Goal: Complete application form: Complete application form

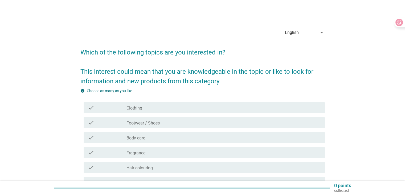
click at [144, 109] on div "check_box_outline_blank Clothing" at bounding box center [224, 107] width 194 height 6
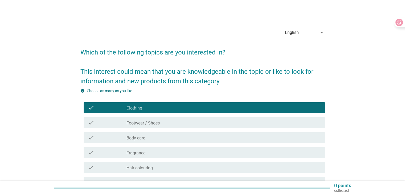
click at [144, 123] on label "Footwear / Shoes" at bounding box center [143, 122] width 33 height 5
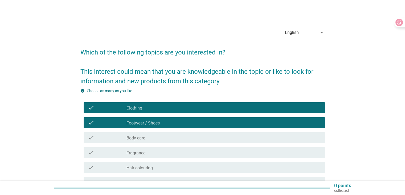
click at [141, 134] on div "check_box_outline_blank Body care" at bounding box center [224, 137] width 194 height 6
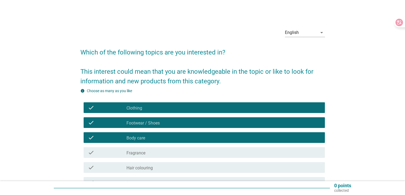
click at [142, 147] on div "check check_box_outline_blank Fragrance" at bounding box center [204, 152] width 241 height 11
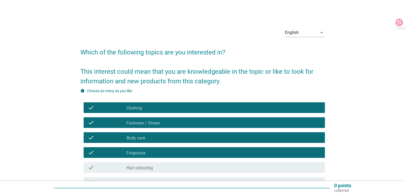
click at [134, 162] on div "check check_box_outline_blank Hair colouring" at bounding box center [202, 167] width 245 height 15
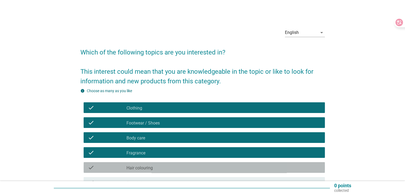
click at [137, 163] on div "check check_box_outline_blank Hair colouring" at bounding box center [204, 167] width 241 height 11
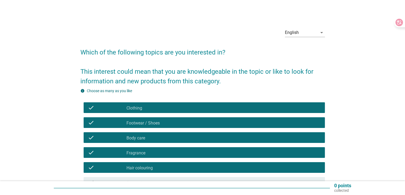
scroll to position [53, 0]
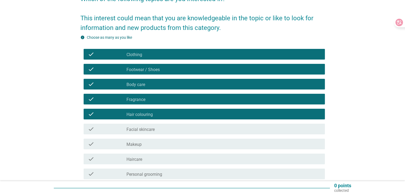
click at [140, 129] on label "Facial skincare" at bounding box center [141, 129] width 28 height 5
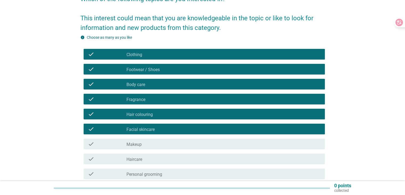
click at [133, 139] on div "check check_box_outline_blank Makeup" at bounding box center [204, 143] width 241 height 11
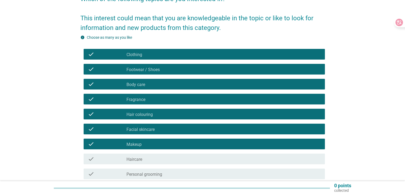
click at [126, 155] on div "check check_box_outline_blank Haircare" at bounding box center [204, 158] width 241 height 11
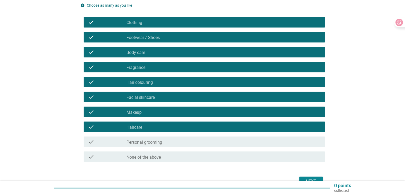
scroll to position [107, 0]
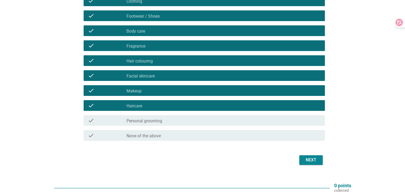
click at [140, 126] on div "check check_box_outline_blank Personal grooming" at bounding box center [202, 120] width 245 height 15
click at [146, 123] on label "Personal grooming" at bounding box center [145, 120] width 36 height 5
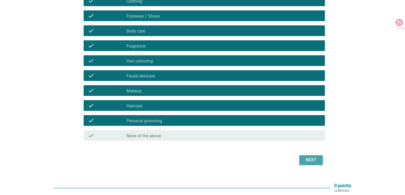
click at [314, 157] on div "Next" at bounding box center [311, 159] width 15 height 6
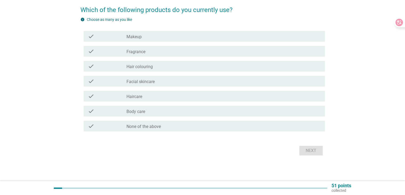
scroll to position [0, 0]
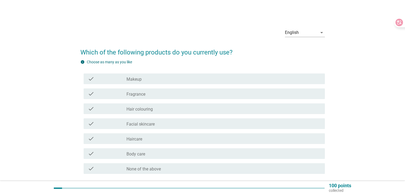
click at [160, 80] on div "check_box_outline_blank Makeup" at bounding box center [224, 78] width 194 height 6
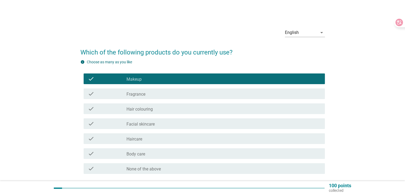
click at [150, 96] on div "check_box_outline_blank Fragrance" at bounding box center [224, 93] width 194 height 6
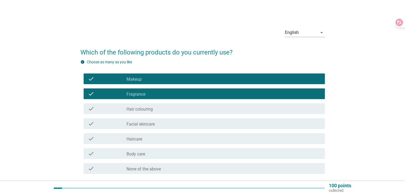
click at [151, 106] on div "check_box_outline_blank Hair colouring" at bounding box center [224, 108] width 194 height 6
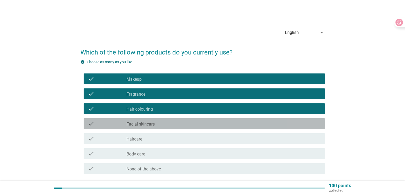
click at [144, 121] on div "check_box_outline_blank Facial skincare" at bounding box center [224, 123] width 194 height 6
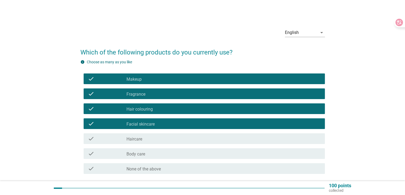
click at [138, 134] on div "check check_box_outline_blank Haircare" at bounding box center [204, 138] width 241 height 11
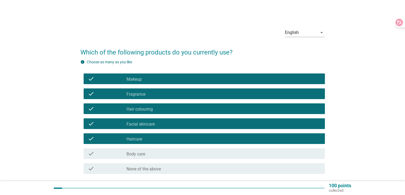
click at [136, 152] on label "Body care" at bounding box center [136, 153] width 19 height 5
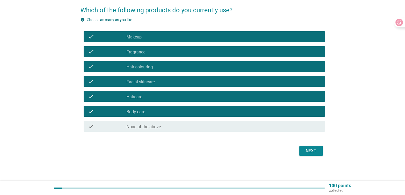
scroll to position [42, 0]
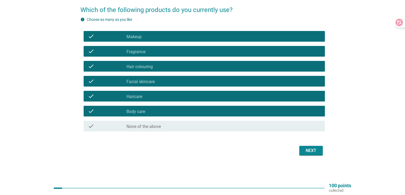
click at [311, 153] on div "Next" at bounding box center [311, 150] width 15 height 6
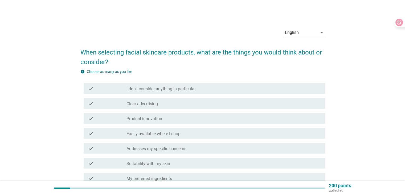
scroll to position [27, 0]
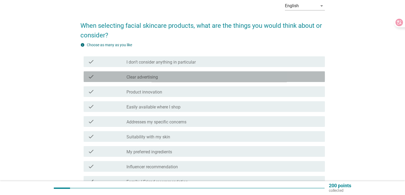
click at [184, 80] on div "check check_box_outline_blank Clear advertising" at bounding box center [204, 76] width 241 height 11
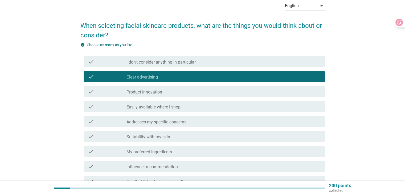
click at [171, 91] on div "check_box_outline_blank Product innovation" at bounding box center [224, 91] width 194 height 6
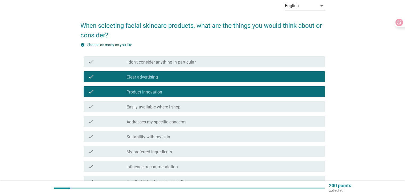
click at [160, 109] on label "Easily available where I shop" at bounding box center [154, 106] width 54 height 5
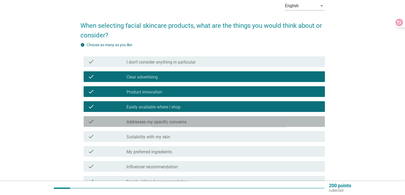
click at [156, 123] on label "Addresses my specific concerns" at bounding box center [157, 121] width 60 height 5
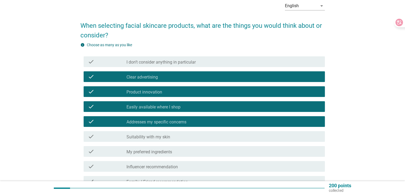
click at [153, 130] on div "check check_box_outline_blank Suitability with my skin" at bounding box center [202, 136] width 245 height 15
click at [154, 138] on label "Suitability with my skin" at bounding box center [149, 136] width 44 height 5
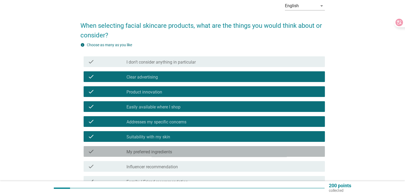
click at [155, 148] on div "check_box_outline_blank My preferred ingredients" at bounding box center [224, 151] width 194 height 6
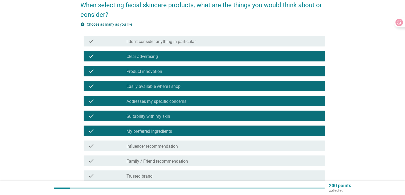
scroll to position [80, 0]
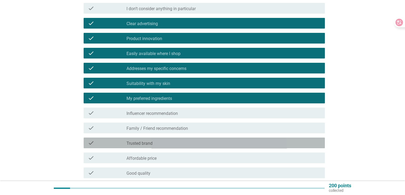
click at [155, 144] on div "check_box_outline_blank Trusted brand" at bounding box center [224, 142] width 194 height 6
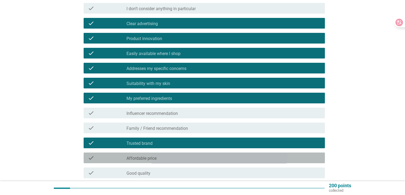
click at [153, 155] on label "Affordable price" at bounding box center [142, 157] width 30 height 5
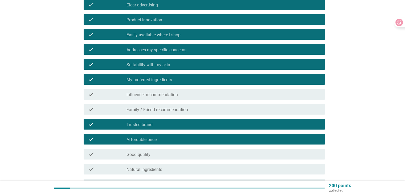
scroll to position [107, 0]
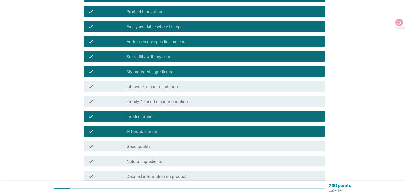
click at [149, 144] on label "Good quality" at bounding box center [139, 146] width 24 height 5
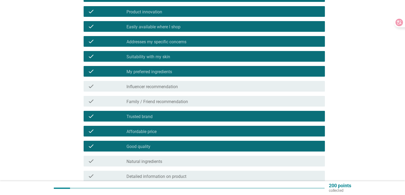
click at [145, 159] on label "Natural ingredients" at bounding box center [145, 161] width 36 height 5
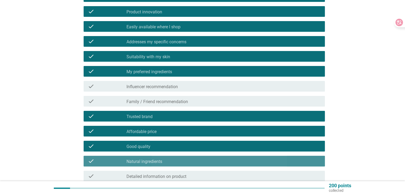
click at [146, 159] on label "Natural ingredients" at bounding box center [145, 161] width 36 height 5
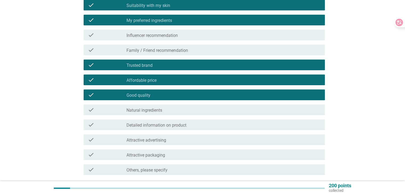
scroll to position [160, 0]
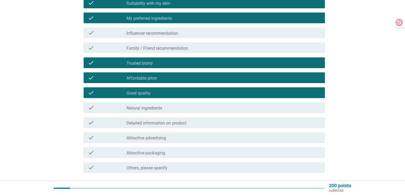
click at [171, 122] on label "Detailed information on product" at bounding box center [157, 122] width 60 height 5
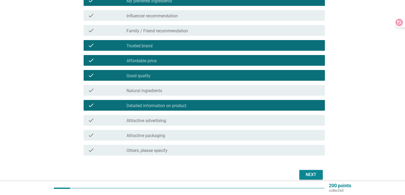
scroll to position [187, 0]
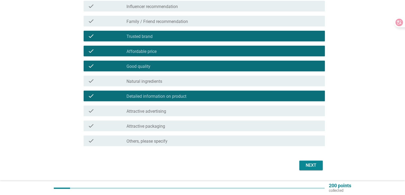
click at [174, 125] on div "check_box_outline_blank Attractive packaging" at bounding box center [224, 125] width 194 height 6
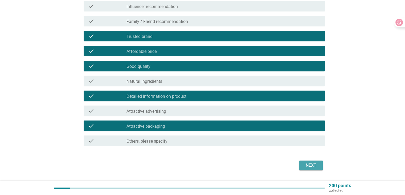
click at [315, 167] on div "Next" at bounding box center [311, 165] width 15 height 6
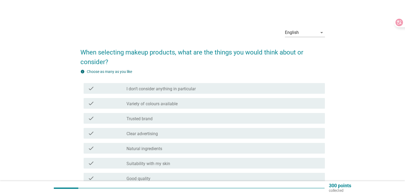
click at [152, 122] on div "check check_box_outline_blank Trusted brand" at bounding box center [204, 118] width 241 height 11
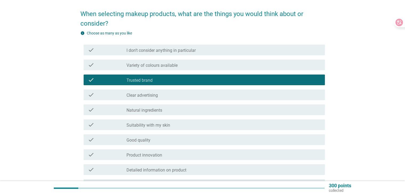
scroll to position [53, 0]
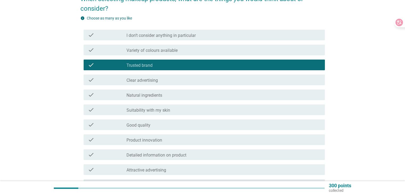
click at [158, 111] on label "Suitability with my skin" at bounding box center [149, 109] width 44 height 5
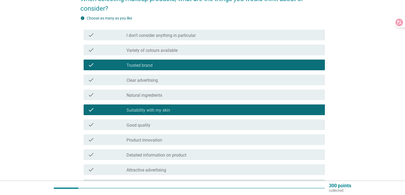
click at [153, 127] on div "check_box_outline_blank Good quality" at bounding box center [224, 124] width 194 height 6
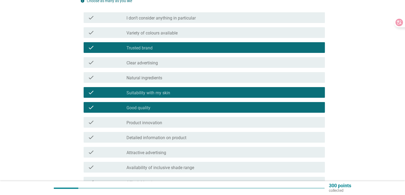
scroll to position [80, 0]
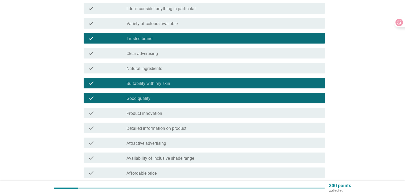
click at [176, 134] on div "check check_box_outline_blank Detailed information on product" at bounding box center [202, 127] width 245 height 15
click at [177, 131] on label "Detailed information on product" at bounding box center [157, 128] width 60 height 5
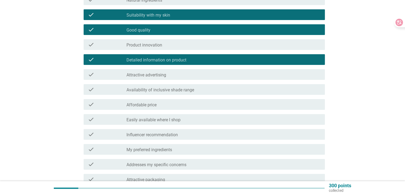
scroll to position [160, 0]
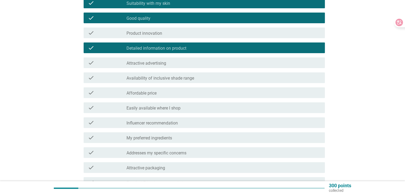
click at [156, 96] on div "check check_box_outline_blank Affordable price" at bounding box center [204, 92] width 241 height 11
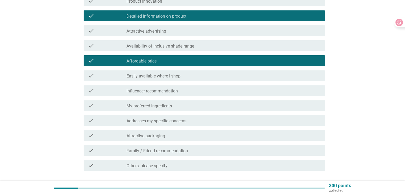
scroll to position [231, 0]
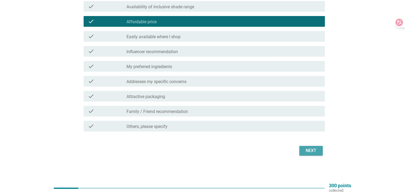
click at [304, 153] on div "Next" at bounding box center [311, 150] width 15 height 6
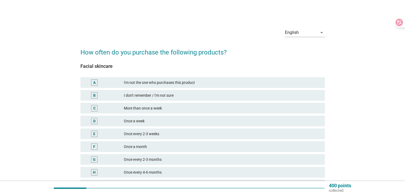
click at [156, 156] on div "Once every 2-3 months" at bounding box center [222, 159] width 197 height 6
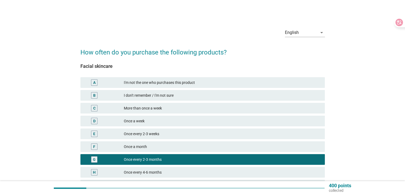
scroll to position [55, 0]
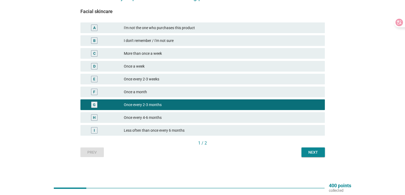
click at [311, 148] on button "Next" at bounding box center [313, 152] width 23 height 10
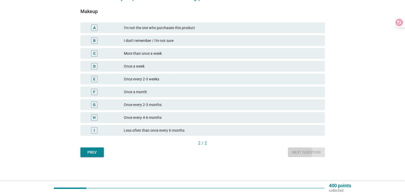
scroll to position [0, 0]
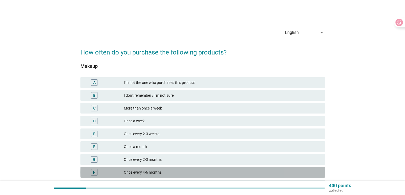
drag, startPoint x: 156, startPoint y: 173, endPoint x: 169, endPoint y: 166, distance: 14.3
click at [156, 173] on div "Once every 4-6 months" at bounding box center [222, 172] width 197 height 6
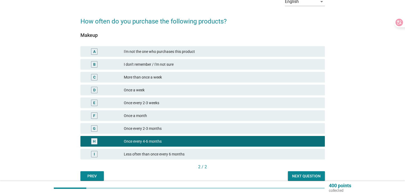
scroll to position [55, 0]
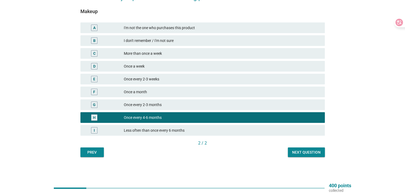
click at [303, 146] on div "2 / 2" at bounding box center [202, 143] width 245 height 7
click at [302, 150] on div "Next question" at bounding box center [306, 152] width 29 height 6
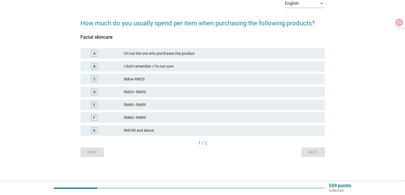
scroll to position [0, 0]
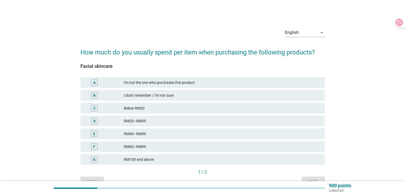
click at [128, 131] on div "RM40–RM59" at bounding box center [222, 133] width 197 height 6
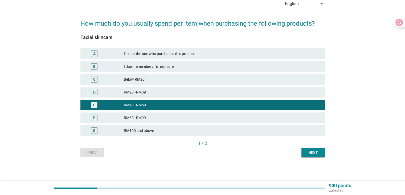
scroll to position [29, 0]
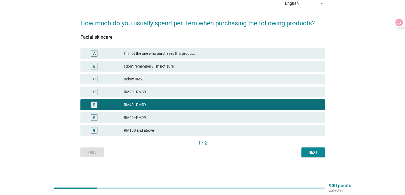
click at [311, 155] on button "Next" at bounding box center [313, 152] width 23 height 10
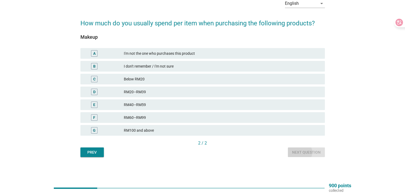
scroll to position [0, 0]
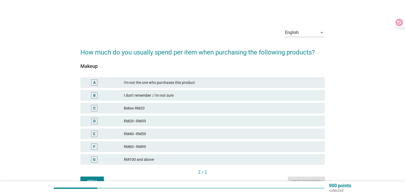
click at [167, 130] on div "RM40–RM59" at bounding box center [222, 133] width 197 height 6
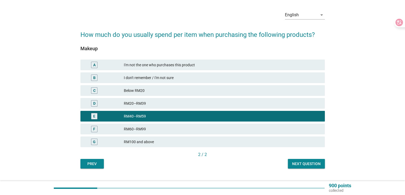
scroll to position [27, 0]
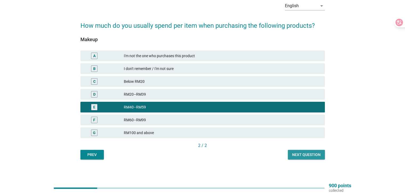
click at [312, 157] on button "Next question" at bounding box center [306, 155] width 37 height 10
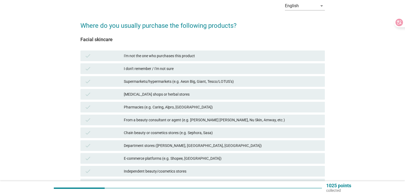
scroll to position [0, 0]
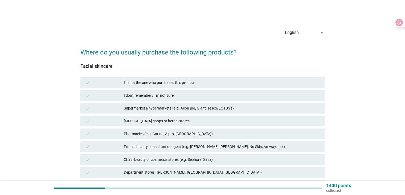
click at [152, 155] on div "check Chain beauty or cosmetics stores (e.g. Sephora, Sasa)" at bounding box center [202, 159] width 245 height 11
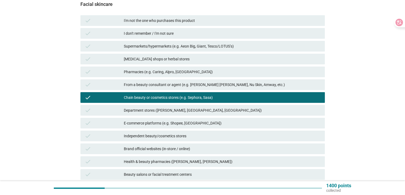
scroll to position [119, 0]
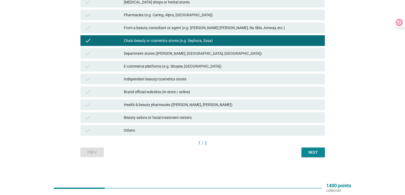
click at [315, 150] on div "Next" at bounding box center [313, 152] width 15 height 6
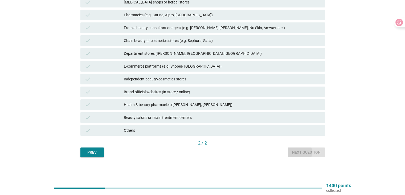
scroll to position [0, 0]
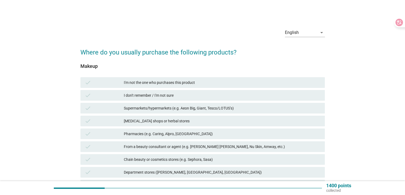
click at [213, 160] on div "Chain beauty or cosmetics stores (e.g. Sephora, Sasa)" at bounding box center [222, 159] width 197 height 6
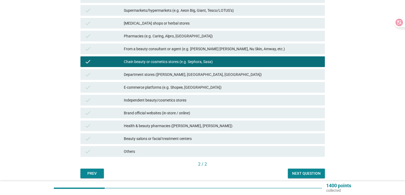
scroll to position [107, 0]
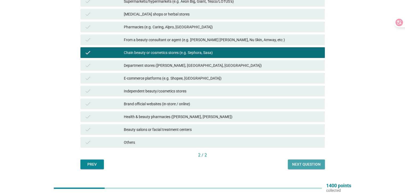
click at [306, 168] on button "Next question" at bounding box center [306, 164] width 37 height 10
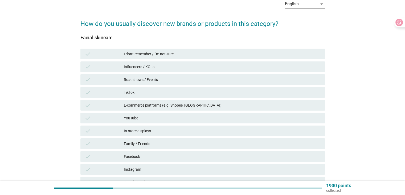
scroll to position [53, 0]
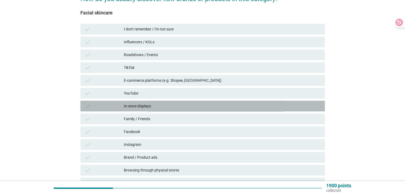
click at [150, 106] on div "In-store displays" at bounding box center [222, 106] width 197 height 6
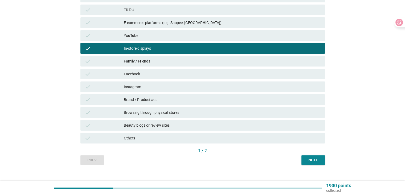
scroll to position [119, 0]
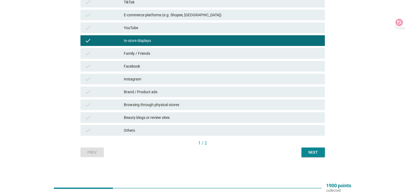
click at [312, 151] on div "Next" at bounding box center [313, 152] width 15 height 6
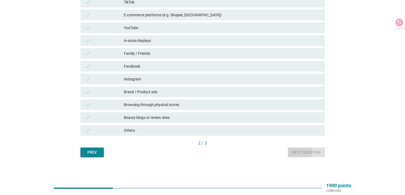
scroll to position [0, 0]
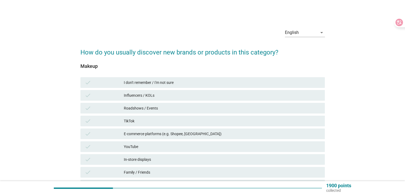
click at [175, 161] on div "In-store displays" at bounding box center [222, 159] width 197 height 6
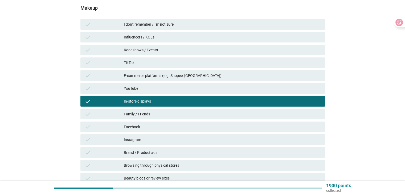
scroll to position [119, 0]
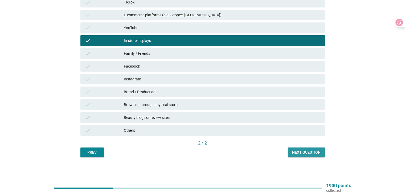
click at [302, 148] on button "Next question" at bounding box center [306, 152] width 37 height 10
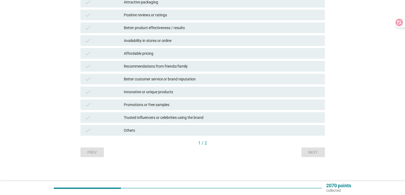
scroll to position [0, 0]
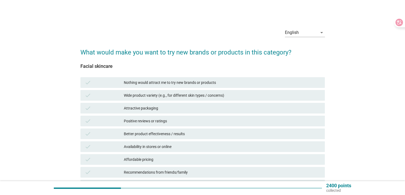
click at [135, 157] on div "Affordable pricing" at bounding box center [222, 159] width 197 height 6
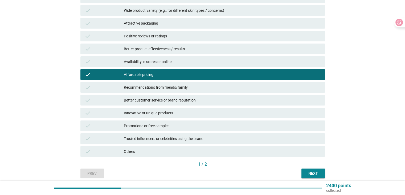
scroll to position [106, 0]
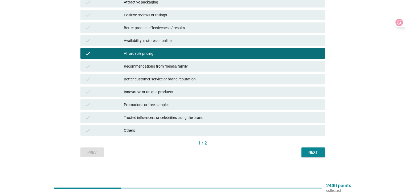
click at [320, 154] on div "Next" at bounding box center [313, 152] width 15 height 6
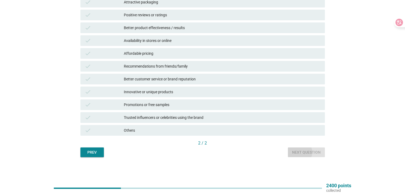
scroll to position [0, 0]
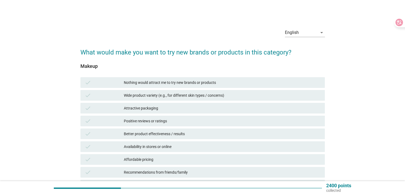
click at [167, 155] on div "check Affordable pricing" at bounding box center [202, 159] width 245 height 11
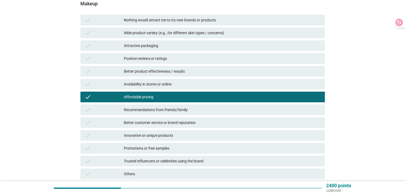
scroll to position [106, 0]
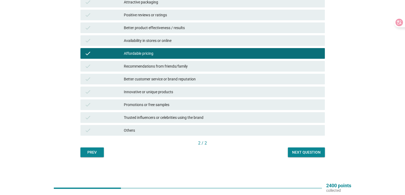
click at [311, 156] on button "Next question" at bounding box center [306, 152] width 37 height 10
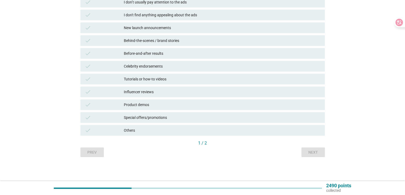
scroll to position [0, 0]
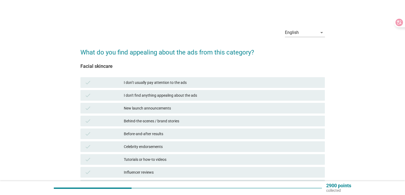
click at [144, 156] on div "Tutorials or how-to videos" at bounding box center [222, 159] width 197 height 6
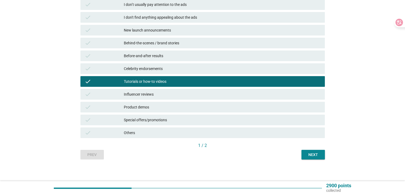
scroll to position [80, 0]
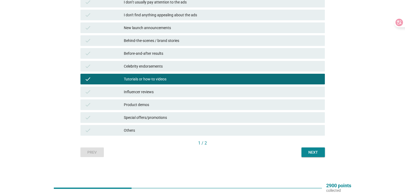
click at [316, 152] on div "Next" at bounding box center [313, 152] width 15 height 6
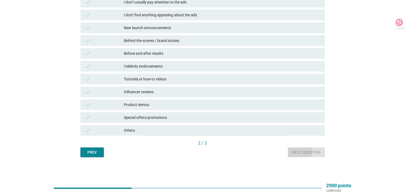
scroll to position [0, 0]
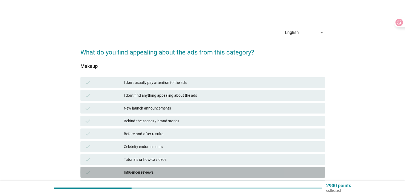
click at [197, 173] on div "Influencer reviews" at bounding box center [222, 172] width 197 height 6
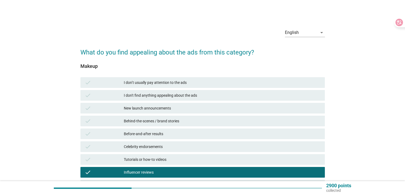
click at [195, 106] on div "New launch announcements" at bounding box center [222, 108] width 197 height 6
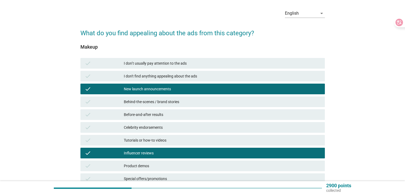
scroll to position [53, 0]
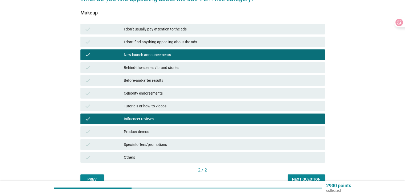
click at [304, 176] on div "Next question" at bounding box center [306, 179] width 29 height 6
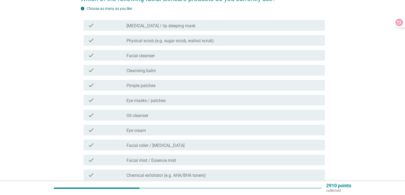
scroll to position [0, 0]
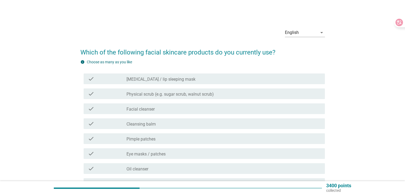
click at [165, 80] on label "[MEDICAL_DATA] / lip sleeping mask" at bounding box center [161, 78] width 69 height 5
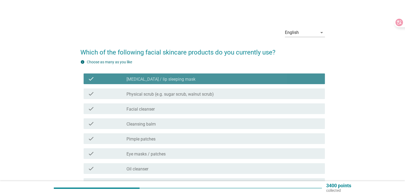
click at [164, 92] on label "Physical scrub (e.g. sugar scrub, walnut scrub)" at bounding box center [170, 93] width 87 height 5
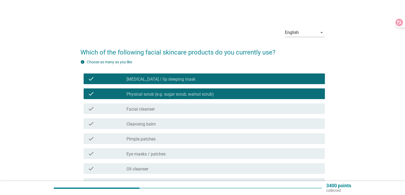
click at [159, 104] on div "check check_box_outline_blank Facial cleanser" at bounding box center [204, 108] width 241 height 11
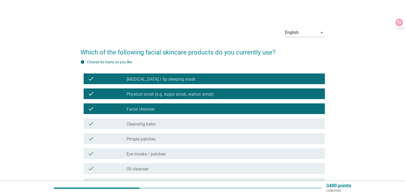
click at [158, 113] on div "check check_box_outline_blank Facial cleanser" at bounding box center [204, 108] width 241 height 11
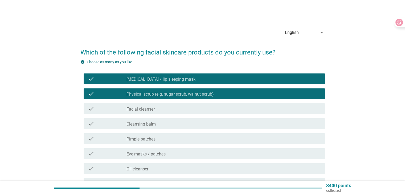
click at [160, 120] on div "check_box_outline_blank Cleansing balm" at bounding box center [224, 123] width 194 height 6
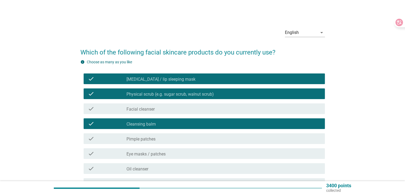
click at [161, 112] on div "check check_box_outline_blank Facial cleanser" at bounding box center [204, 108] width 241 height 11
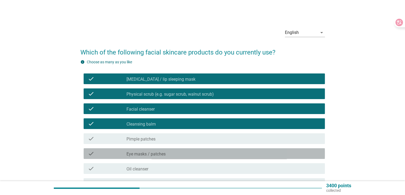
click at [156, 156] on label "Eye masks / patches" at bounding box center [146, 153] width 39 height 5
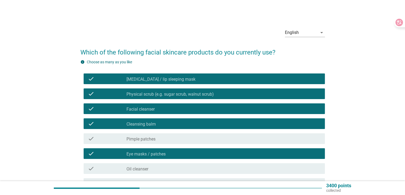
click at [152, 170] on div "check_box_outline_blank Oil cleanser" at bounding box center [224, 168] width 194 height 6
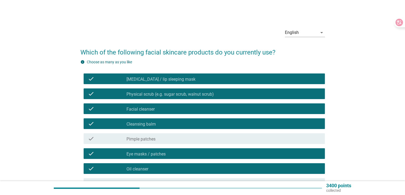
scroll to position [53, 0]
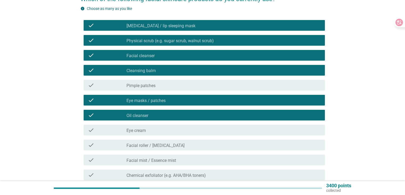
click at [159, 135] on div "check check_box_outline_blank Eye cream" at bounding box center [202, 129] width 245 height 15
click at [158, 143] on label "Facial roller / [MEDICAL_DATA]" at bounding box center [156, 145] width 58 height 5
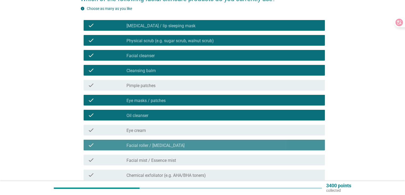
click at [160, 131] on div "check_box_outline_blank Eye cream" at bounding box center [224, 130] width 194 height 6
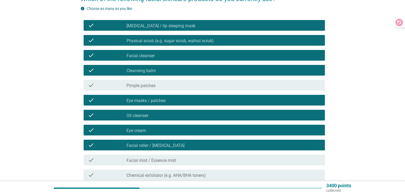
click at [158, 162] on label "Facial mist / Essence mist" at bounding box center [152, 159] width 50 height 5
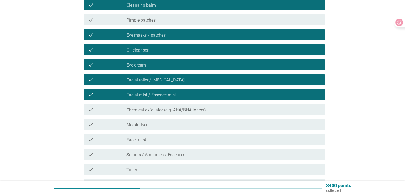
scroll to position [133, 0]
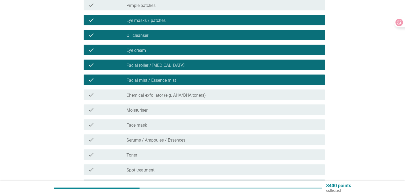
click at [166, 101] on div "check check_box_outline_blank Chemical exfoliator (e.g. AHA/BHA toners)" at bounding box center [202, 94] width 245 height 15
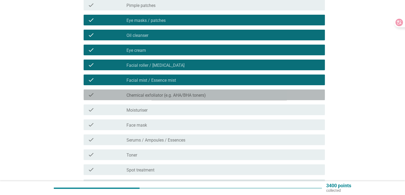
click at [172, 98] on div "check check_box_outline_blank Chemical exfoliator (e.g. AHA/BHA toners)" at bounding box center [204, 94] width 241 height 11
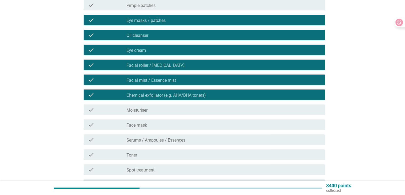
click at [167, 111] on div "check_box_outline_blank Moisturiser" at bounding box center [224, 109] width 194 height 6
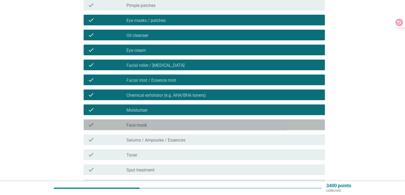
click at [166, 126] on div "check_box_outline_blank Face mask" at bounding box center [224, 124] width 194 height 6
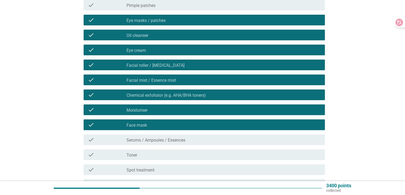
click at [164, 135] on div "check check_box_outline_blank Serums / Ampoules / Essences" at bounding box center [204, 139] width 241 height 11
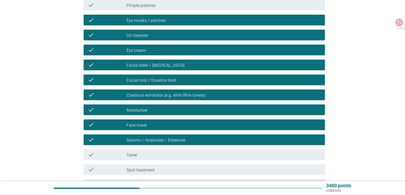
drag, startPoint x: 155, startPoint y: 155, endPoint x: 159, endPoint y: 153, distance: 5.0
click at [154, 155] on div "check_box_outline_blank Toner" at bounding box center [224, 154] width 194 height 6
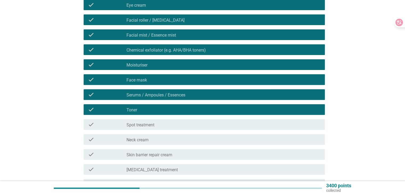
scroll to position [236, 0]
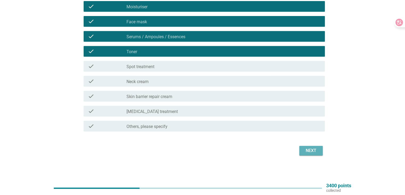
click at [304, 152] on div "Next" at bounding box center [311, 150] width 15 height 6
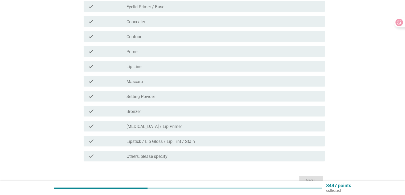
scroll to position [0, 0]
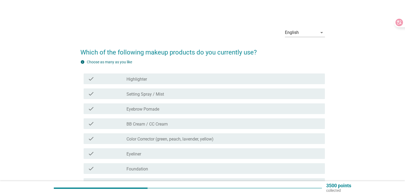
click at [148, 123] on label "BB Cream / CC Cream" at bounding box center [147, 123] width 41 height 5
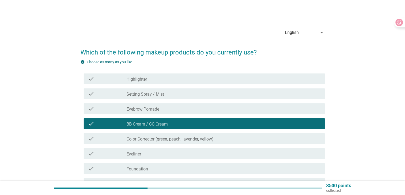
click at [156, 111] on label "Eyebrow Pomade" at bounding box center [143, 108] width 33 height 5
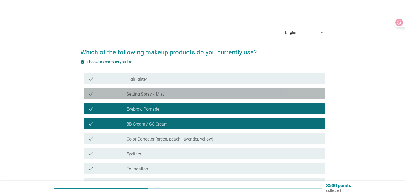
click at [164, 94] on label "Setting Spray / Mist" at bounding box center [146, 93] width 38 height 5
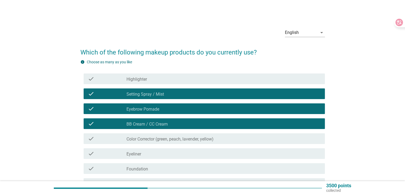
click at [169, 78] on div "check_box_outline_blank Highlighter" at bounding box center [224, 78] width 194 height 6
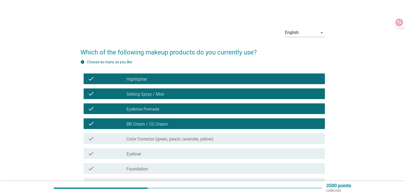
click at [159, 140] on label "Color Corrector (green, peach, lavender, yellow)" at bounding box center [170, 138] width 87 height 5
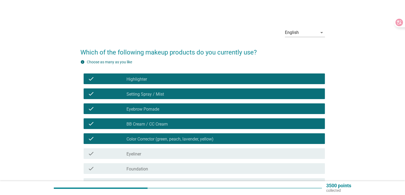
click at [156, 151] on div "check_box_outline_blank Eyeliner" at bounding box center [224, 153] width 194 height 6
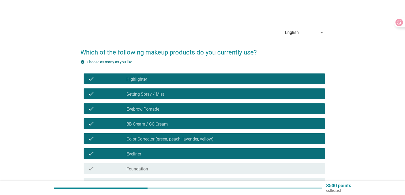
scroll to position [53, 0]
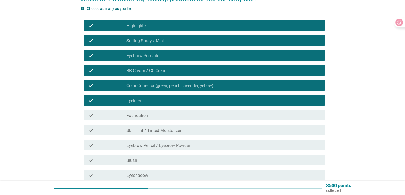
click at [157, 115] on div "check_box_outline_blank Foundation" at bounding box center [224, 115] width 194 height 6
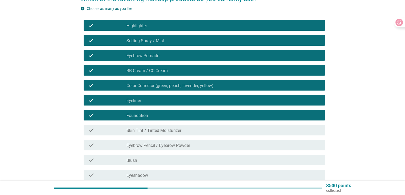
click at [155, 136] on div "check check_box_outline_blank Skin Tint / Tinted Moisturizer" at bounding box center [202, 129] width 245 height 15
click at [153, 143] on label "Eyebrow Pencil / Eyebrow Powder" at bounding box center [159, 145] width 64 height 5
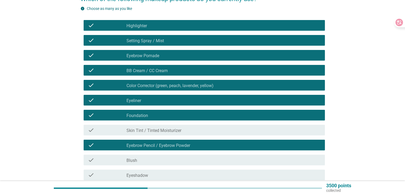
click at [146, 157] on div "check_box_outline_blank Blush" at bounding box center [224, 159] width 194 height 6
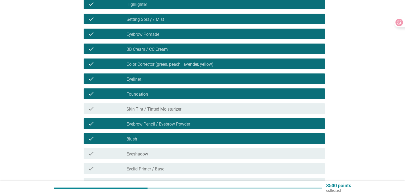
scroll to position [107, 0]
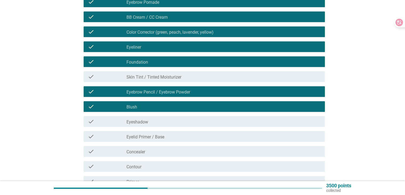
click at [162, 82] on div "check check_box_outline_blank Skin Tint / Tinted Moisturizer" at bounding box center [202, 76] width 245 height 15
click at [165, 77] on label "Skin Tint / Tinted Moisturizer" at bounding box center [154, 76] width 55 height 5
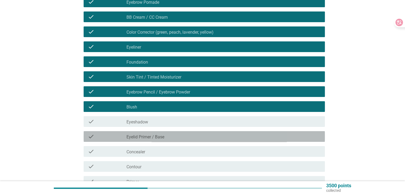
click at [146, 135] on label "Eyelid Primer / Base" at bounding box center [146, 136] width 38 height 5
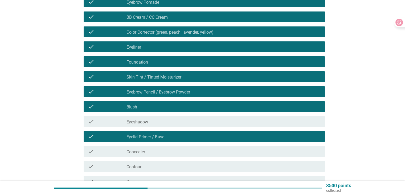
drag, startPoint x: 146, startPoint y: 139, endPoint x: 152, endPoint y: 126, distance: 14.1
click at [146, 139] on label "Eyelid Primer / Base" at bounding box center [146, 136] width 38 height 5
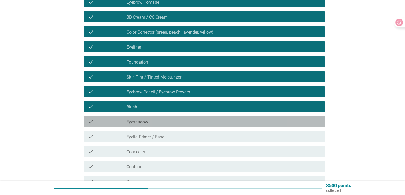
click at [154, 121] on div "check_box_outline_blank Eyeshadow" at bounding box center [224, 121] width 194 height 6
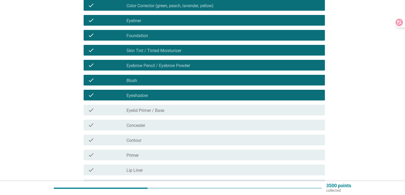
scroll to position [160, 0]
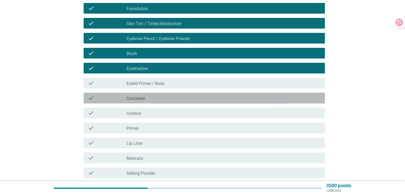
click at [155, 102] on div "check check_box_outline_blank Concealer" at bounding box center [204, 97] width 241 height 11
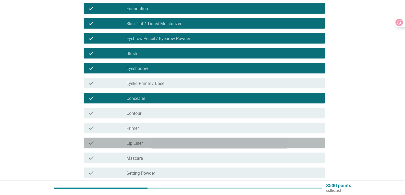
click at [141, 146] on div "check check_box_outline_blank Lip Liner" at bounding box center [204, 142] width 241 height 11
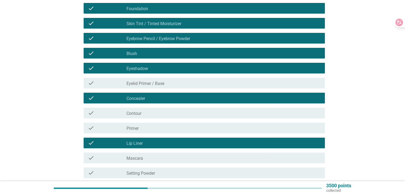
click at [141, 146] on div "check check_box_outline_blank Lip Liner" at bounding box center [204, 142] width 241 height 11
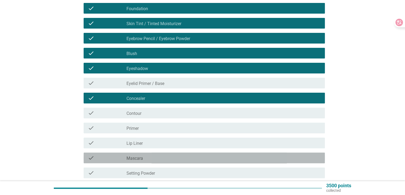
click at [143, 156] on div "check_box_outline_blank Mascara" at bounding box center [224, 157] width 194 height 6
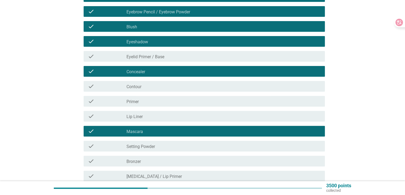
click at [144, 150] on div "check check_box_outline_blank Setting Powder" at bounding box center [204, 145] width 241 height 11
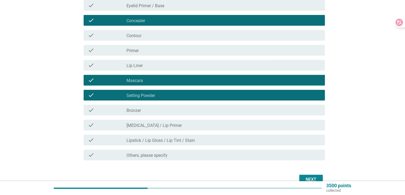
scroll to position [266, 0]
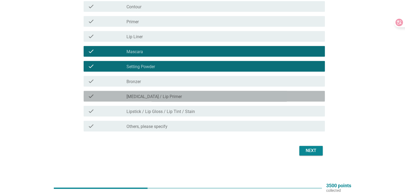
click at [171, 97] on div "check_box_outline_blank [MEDICAL_DATA] / Lip Primer" at bounding box center [224, 96] width 194 height 6
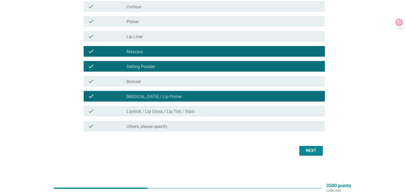
click at [236, 110] on div "check_box_outline_blank Lipstick / Lip Gloss / Lip Tint / Stain" at bounding box center [224, 111] width 194 height 6
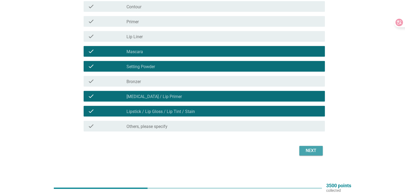
click at [302, 154] on button "Next" at bounding box center [311, 151] width 23 height 10
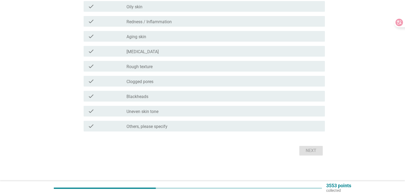
scroll to position [0, 0]
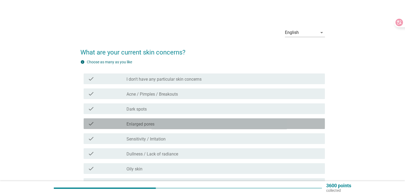
click at [175, 123] on div "check_box_outline_blank Enlarged pores" at bounding box center [224, 123] width 194 height 6
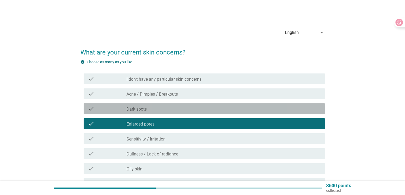
click at [176, 107] on div "check_box_outline_blank Dark spots" at bounding box center [224, 108] width 194 height 6
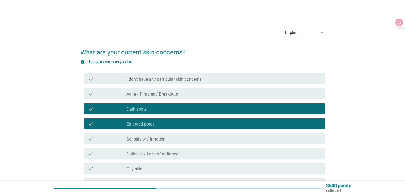
click at [183, 92] on div "check_box_outline_blank Acne / Pimples / Breakouts" at bounding box center [224, 93] width 194 height 6
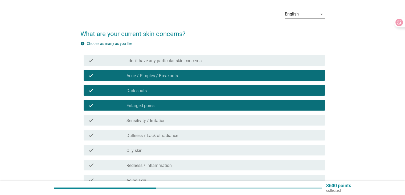
scroll to position [27, 0]
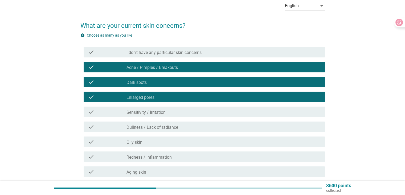
click at [167, 111] on div "check_box_outline_blank Sensitivity / Irritation" at bounding box center [224, 111] width 194 height 6
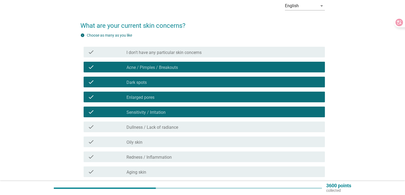
click at [166, 127] on label "Dullness / Lack of radiance" at bounding box center [153, 126] width 52 height 5
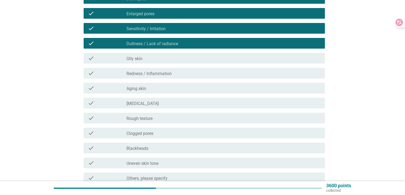
scroll to position [133, 0]
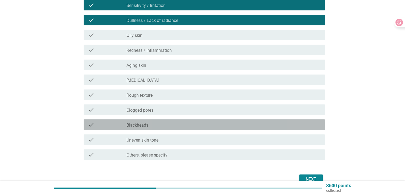
click at [144, 124] on label "Blackheads" at bounding box center [138, 124] width 22 height 5
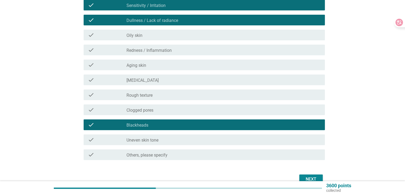
click at [281, 137] on div "check_box_outline_blank Uneven skin tone" at bounding box center [224, 139] width 194 height 6
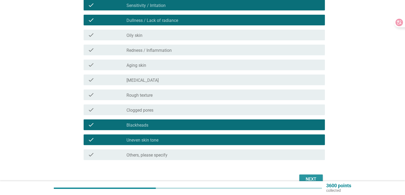
drag, startPoint x: 317, startPoint y: 179, endPoint x: 314, endPoint y: 177, distance: 3.2
click at [316, 179] on div "Next" at bounding box center [311, 179] width 15 height 6
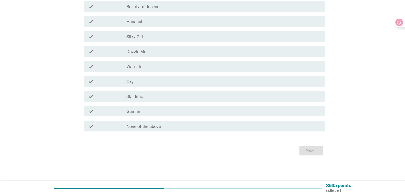
scroll to position [0, 0]
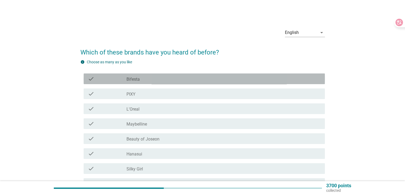
click at [101, 82] on div "check" at bounding box center [107, 78] width 39 height 6
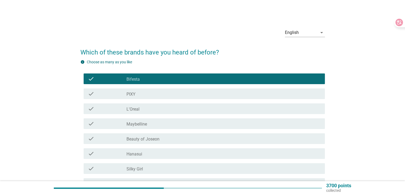
click at [100, 92] on div "check" at bounding box center [107, 93] width 39 height 6
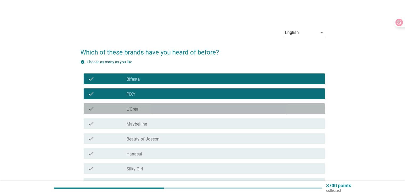
click at [134, 110] on label "L'Oreal" at bounding box center [133, 108] width 13 height 5
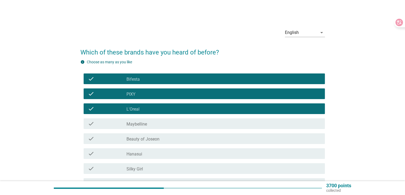
click at [134, 123] on label "Maybelline" at bounding box center [137, 123] width 21 height 5
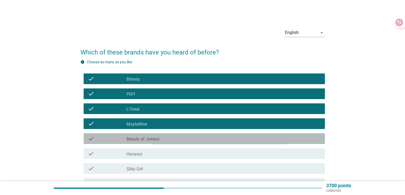
click at [129, 141] on label "Beauty of Joseon" at bounding box center [143, 138] width 33 height 5
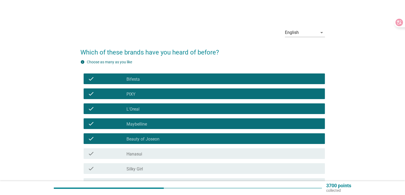
click at [131, 151] on div "check_box_outline_blank Hanasui" at bounding box center [224, 153] width 194 height 6
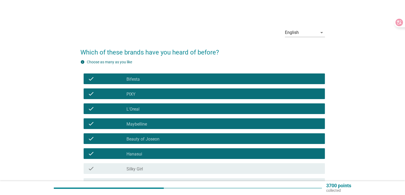
click at [129, 168] on label "Silky Girl" at bounding box center [135, 168] width 17 height 5
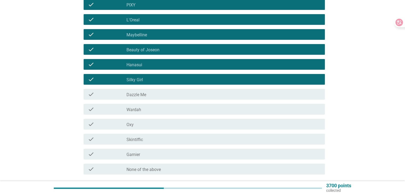
scroll to position [107, 0]
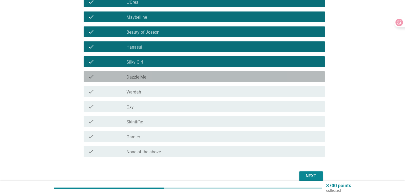
click at [149, 79] on div "check_box_outline_blank Dazzle Me" at bounding box center [224, 76] width 194 height 6
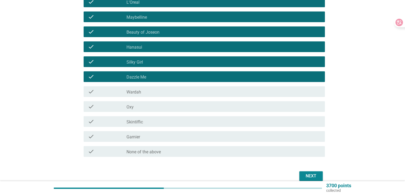
click at [144, 96] on div "check check_box_outline_blank Wardah" at bounding box center [204, 91] width 241 height 11
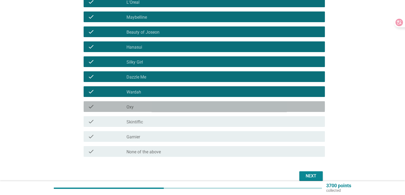
click at [144, 105] on div "check_box_outline_blank Oxy" at bounding box center [224, 106] width 194 height 6
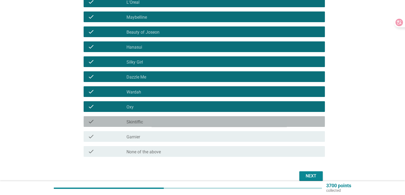
click at [147, 126] on div "check check_box_outline_blank Skintiffic" at bounding box center [204, 121] width 241 height 11
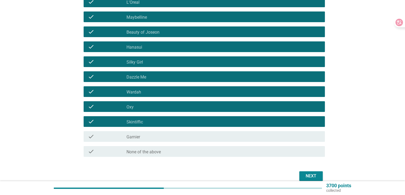
click at [146, 132] on div "check check_box_outline_blank Garnier" at bounding box center [204, 136] width 241 height 11
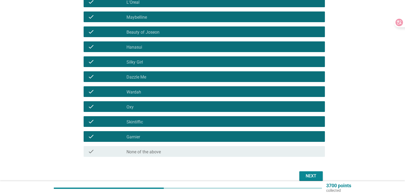
drag, startPoint x: 313, startPoint y: 168, endPoint x: 312, endPoint y: 173, distance: 4.8
click at [312, 173] on form "Which of these brands have you heard of before? info Choose as many as you like…" at bounding box center [202, 59] width 245 height 247
click at [311, 174] on div "Next" at bounding box center [311, 175] width 15 height 6
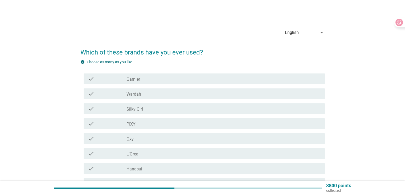
click at [139, 89] on div "check check_box_outline_blank Wardah" at bounding box center [204, 93] width 241 height 11
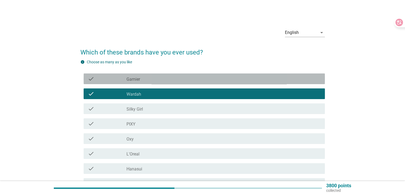
click at [141, 82] on div "check check_box_outline_blank Garnier" at bounding box center [204, 78] width 241 height 11
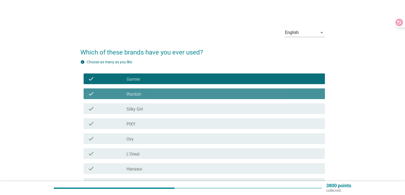
click at [141, 94] on label "Wardah" at bounding box center [134, 93] width 15 height 5
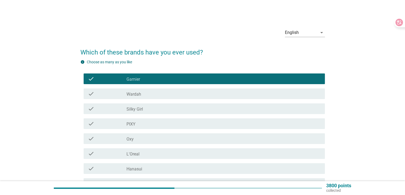
click at [135, 107] on label "Silky Girl" at bounding box center [135, 108] width 17 height 5
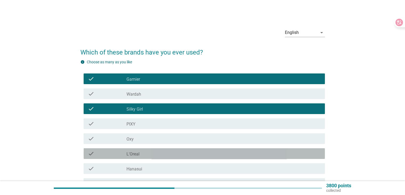
click at [125, 153] on div "check" at bounding box center [107, 153] width 39 height 6
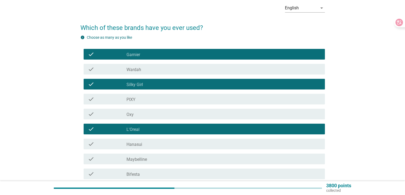
scroll to position [53, 0]
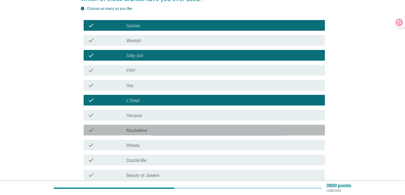
click at [135, 130] on label "Maybelline" at bounding box center [137, 130] width 21 height 5
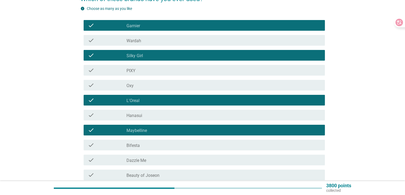
click at [132, 148] on div "check check_box_outline_blank Bifesta" at bounding box center [204, 144] width 241 height 11
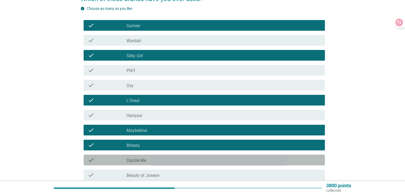
drag, startPoint x: 127, startPoint y: 155, endPoint x: 125, endPoint y: 160, distance: 4.6
click at [126, 159] on div "check check_box_outline_blank Dazzle Me" at bounding box center [204, 159] width 241 height 11
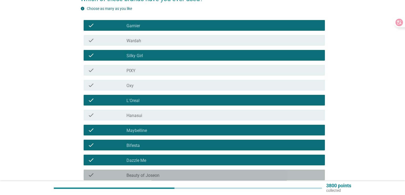
click at [117, 173] on div "check" at bounding box center [107, 174] width 39 height 6
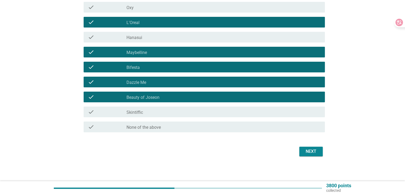
scroll to position [132, 0]
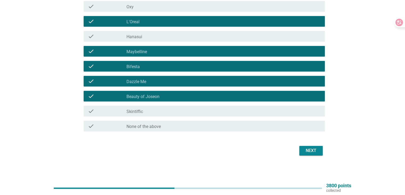
click at [201, 112] on div "check_box_outline_blank Skintiffic" at bounding box center [224, 111] width 194 height 6
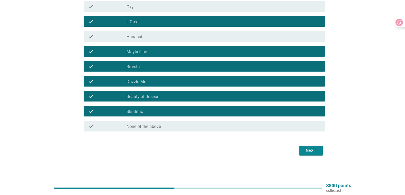
click at [292, 110] on div "check_box_outline_blank Skintiffic" at bounding box center [224, 111] width 194 height 6
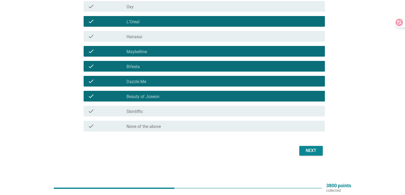
click at [310, 151] on div "Next" at bounding box center [311, 150] width 15 height 6
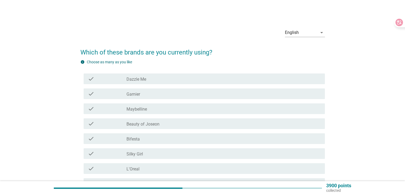
click at [131, 80] on label "Dazzle Me" at bounding box center [137, 78] width 20 height 5
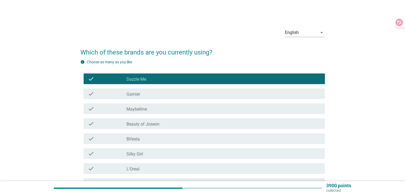
click at [128, 96] on label "Garnier" at bounding box center [134, 93] width 14 height 5
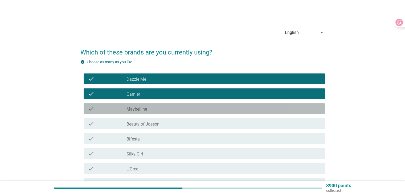
click at [133, 107] on label "Maybelline" at bounding box center [137, 108] width 21 height 5
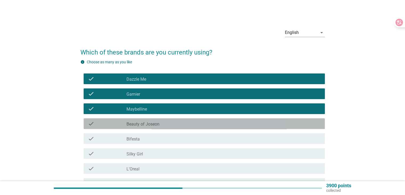
click at [132, 119] on div "check check_box Beauty of Joseon" at bounding box center [204, 123] width 241 height 11
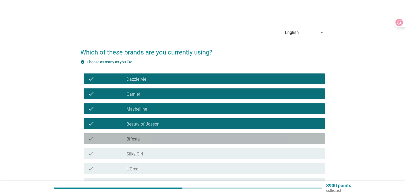
click at [135, 135] on div "check check_box Bifesta" at bounding box center [204, 138] width 241 height 11
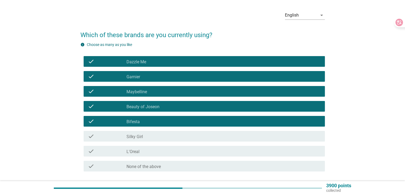
scroll to position [27, 0]
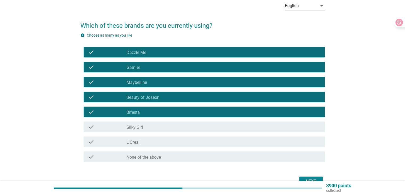
click at [138, 126] on label "Silky Girl" at bounding box center [135, 126] width 17 height 5
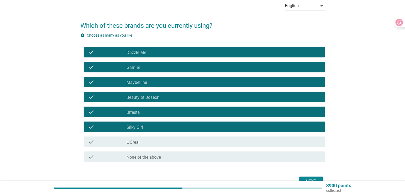
click at [134, 138] on div "check check_box L'Oreal" at bounding box center [204, 141] width 241 height 11
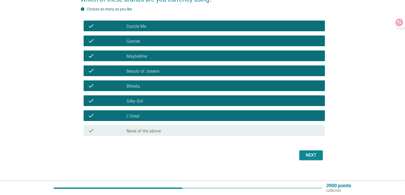
scroll to position [57, 0]
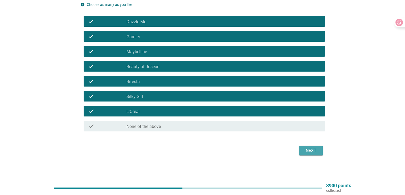
click at [315, 149] on div "Next" at bounding box center [311, 150] width 15 height 6
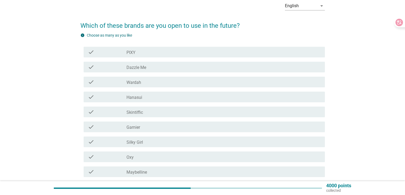
scroll to position [53, 0]
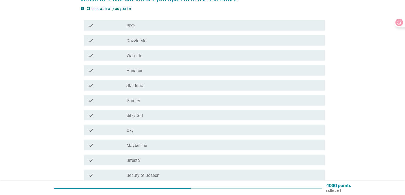
click at [123, 68] on div "check" at bounding box center [107, 70] width 39 height 6
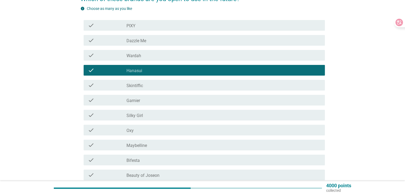
click at [111, 85] on div "check" at bounding box center [107, 85] width 39 height 6
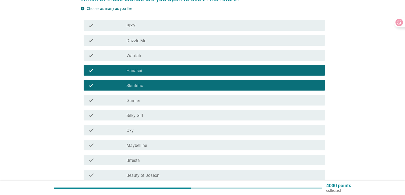
click at [119, 86] on div "check" at bounding box center [107, 85] width 39 height 6
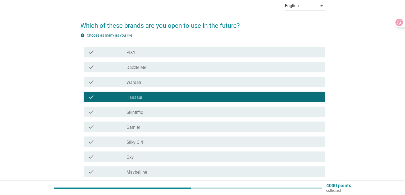
scroll to position [132, 0]
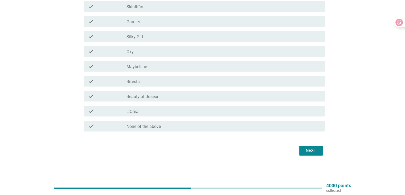
click at [305, 151] on div "Next" at bounding box center [311, 150] width 15 height 6
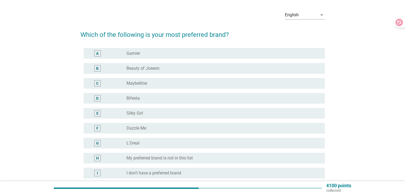
scroll to position [27, 0]
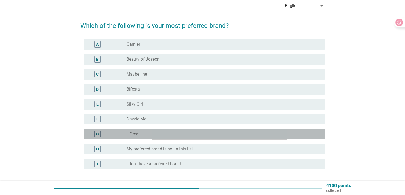
click at [143, 135] on div "radio_button_unchecked L'Oreal" at bounding box center [222, 133] width 190 height 5
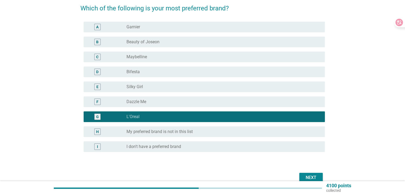
scroll to position [53, 0]
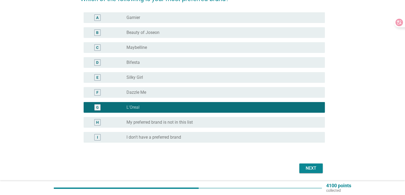
click at [308, 170] on div "Next" at bounding box center [311, 168] width 15 height 6
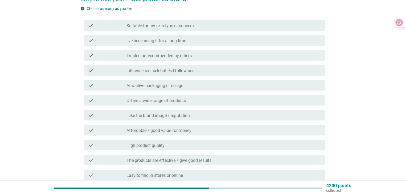
click at [169, 41] on label "I’ve been using it for a long time" at bounding box center [157, 40] width 60 height 5
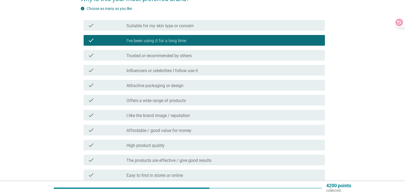
click at [171, 102] on label "Offers a wide range of products" at bounding box center [156, 100] width 59 height 5
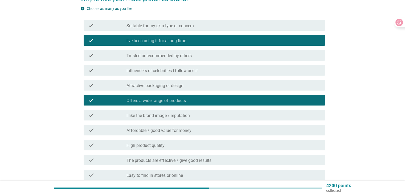
click at [167, 129] on label "Affordable / good value for money" at bounding box center [159, 130] width 65 height 5
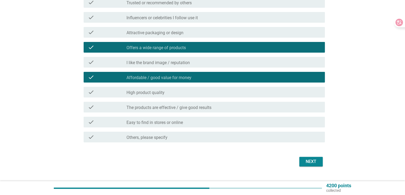
scroll to position [107, 0]
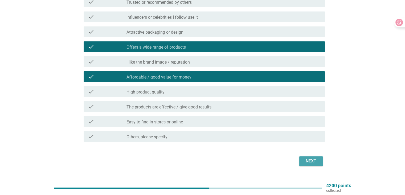
click at [304, 159] on div "Next" at bounding box center [311, 160] width 15 height 6
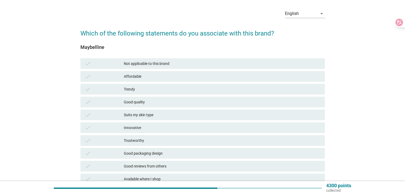
scroll to position [27, 0]
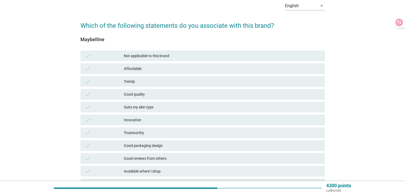
click at [150, 79] on div "Trendy" at bounding box center [222, 81] width 197 height 6
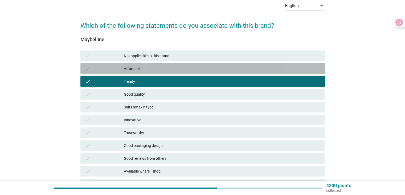
click at [154, 67] on div "Affordable" at bounding box center [222, 68] width 197 height 6
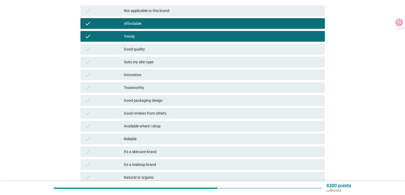
scroll to position [80, 0]
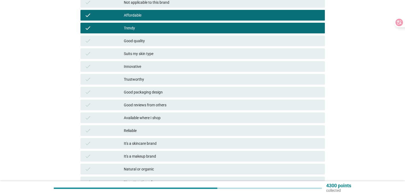
click at [157, 94] on div "Good packaging design" at bounding box center [222, 92] width 197 height 6
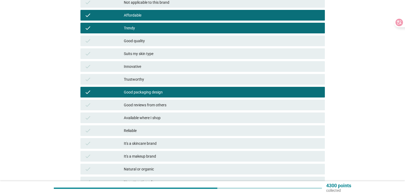
click at [155, 116] on div "Available where I shop" at bounding box center [222, 117] width 197 height 6
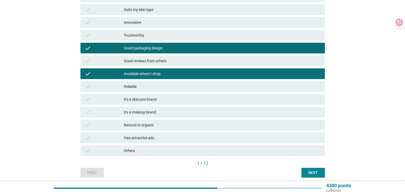
scroll to position [133, 0]
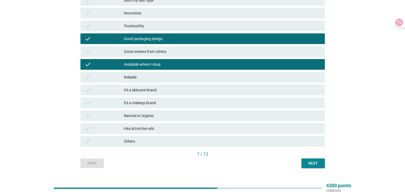
click at [217, 105] on div "It's a makeup brand" at bounding box center [222, 102] width 197 height 6
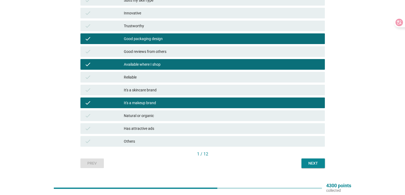
click at [217, 93] on div "check It's a skincare brand" at bounding box center [202, 89] width 245 height 11
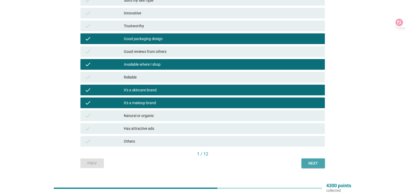
click at [305, 167] on button "Next" at bounding box center [313, 163] width 23 height 10
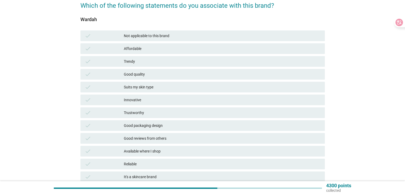
scroll to position [53, 0]
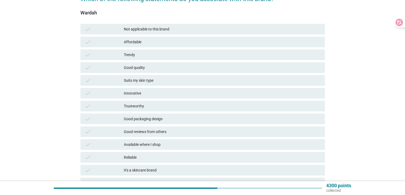
click at [148, 147] on div "Available where I shop" at bounding box center [222, 144] width 197 height 6
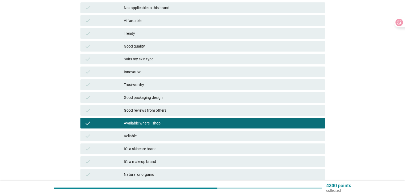
scroll to position [107, 0]
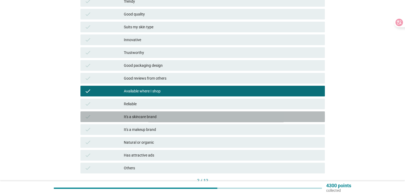
click at [160, 117] on div "It's a skincare brand" at bounding box center [222, 116] width 197 height 6
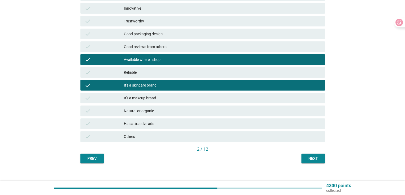
scroll to position [144, 0]
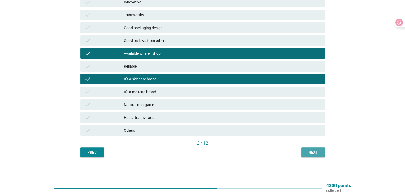
click at [315, 156] on button "Next" at bounding box center [313, 152] width 23 height 10
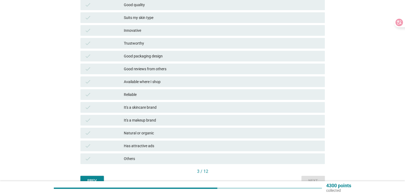
scroll to position [133, 0]
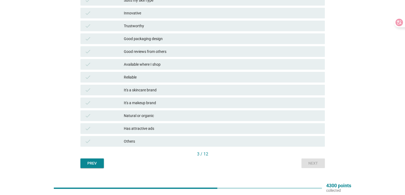
click at [171, 104] on div "It's a makeup brand" at bounding box center [222, 102] width 197 height 6
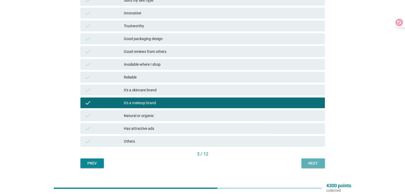
click at [309, 165] on div "Next" at bounding box center [313, 163] width 15 height 6
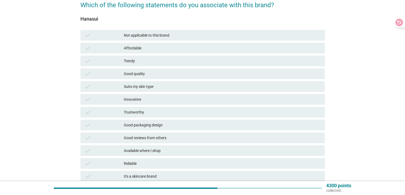
scroll to position [53, 0]
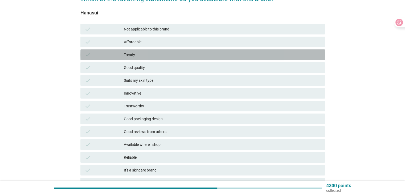
click at [152, 54] on div "Trendy" at bounding box center [222, 54] width 197 height 6
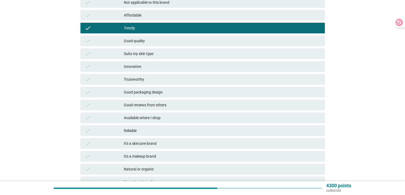
scroll to position [133, 0]
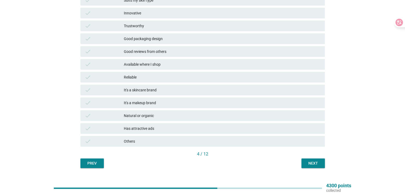
click at [313, 130] on div "Has attractive ads" at bounding box center [222, 128] width 197 height 6
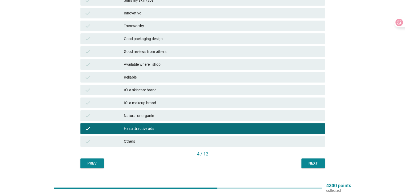
click at [310, 162] on div "Next" at bounding box center [313, 163] width 15 height 6
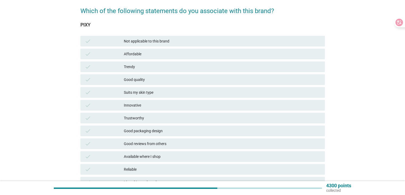
scroll to position [80, 0]
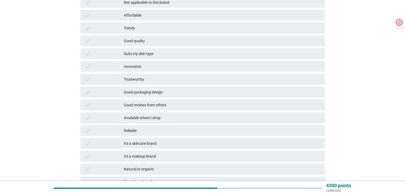
click at [139, 104] on div "Good reviews from others" at bounding box center [222, 105] width 197 height 6
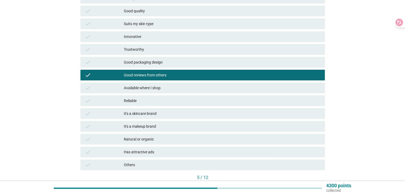
scroll to position [144, 0]
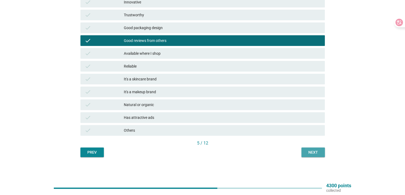
click at [317, 154] on div "Next" at bounding box center [313, 152] width 15 height 6
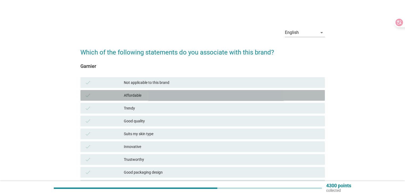
click at [146, 96] on div "Affordable" at bounding box center [222, 95] width 197 height 6
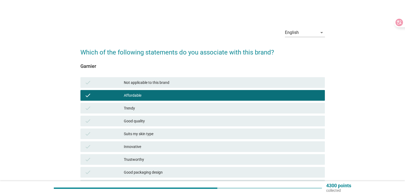
click at [141, 108] on div "Trendy" at bounding box center [222, 108] width 197 height 6
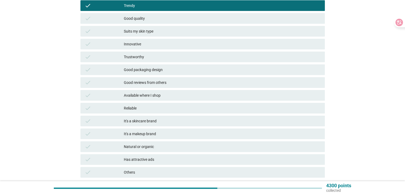
scroll to position [133, 0]
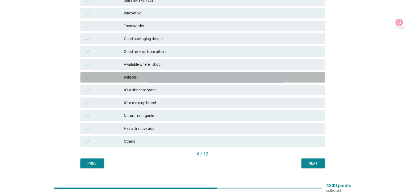
click at [165, 75] on div "Reliable" at bounding box center [222, 77] width 197 height 6
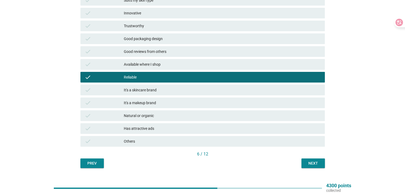
click at [169, 64] on div "Available where I shop" at bounding box center [222, 64] width 197 height 6
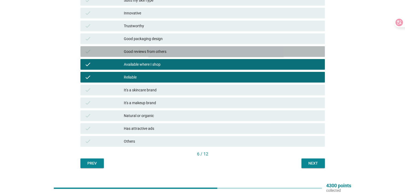
click at [179, 53] on div "Good reviews from others" at bounding box center [222, 51] width 197 height 6
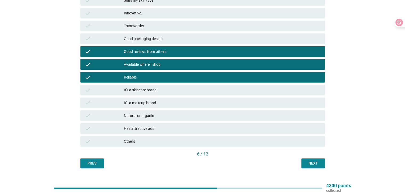
click at [167, 26] on div "Trustworthy" at bounding box center [222, 26] width 197 height 6
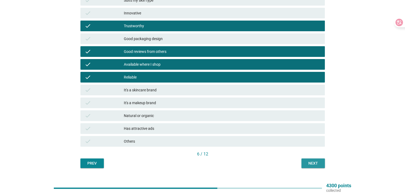
click at [312, 159] on button "Next" at bounding box center [313, 163] width 23 height 10
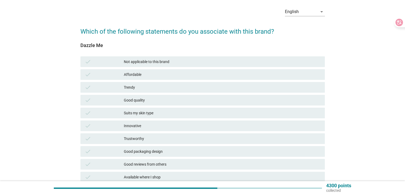
scroll to position [27, 0]
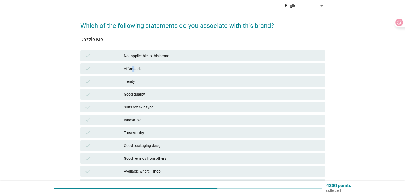
click at [133, 66] on div "Affordable" at bounding box center [222, 68] width 197 height 6
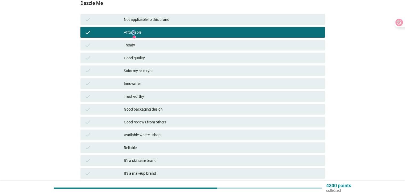
scroll to position [107, 0]
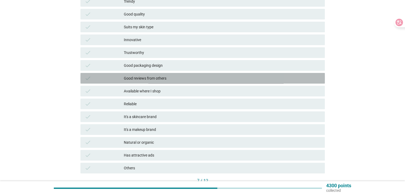
click at [133, 76] on div "Good reviews from others" at bounding box center [222, 78] width 197 height 6
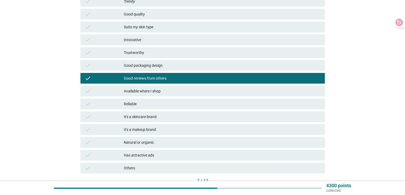
click at [143, 68] on div "Good packaging design" at bounding box center [222, 65] width 197 height 6
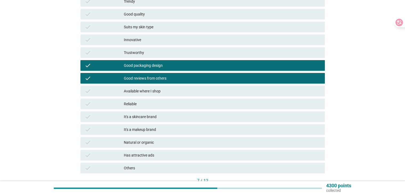
click at [144, 87] on div "check Available where I shop" at bounding box center [202, 91] width 245 height 11
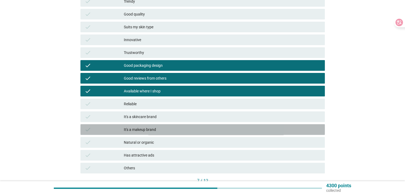
click at [158, 129] on div "It's a makeup brand" at bounding box center [222, 129] width 197 height 6
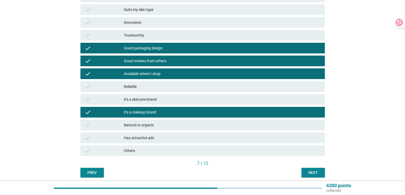
scroll to position [133, 0]
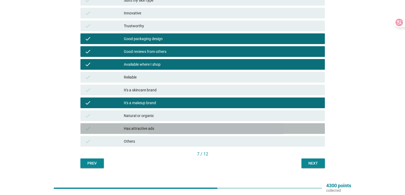
click at [293, 129] on div "Has attractive ads" at bounding box center [222, 128] width 197 height 6
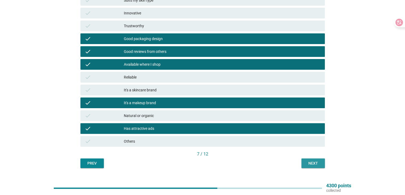
click at [316, 166] on button "Next" at bounding box center [313, 163] width 23 height 10
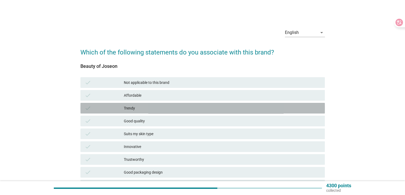
click at [148, 110] on div "Trendy" at bounding box center [222, 108] width 197 height 6
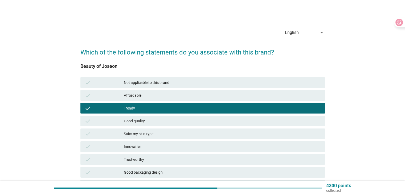
click at [144, 119] on div "Good quality" at bounding box center [222, 121] width 197 height 6
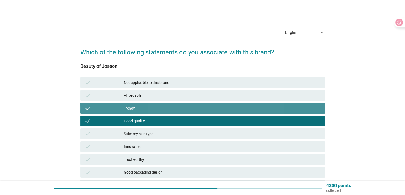
click at [146, 111] on div "check Trendy" at bounding box center [202, 108] width 245 height 11
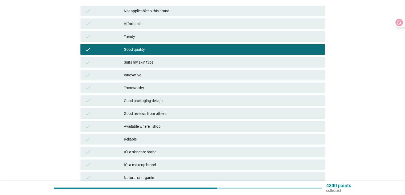
scroll to position [80, 0]
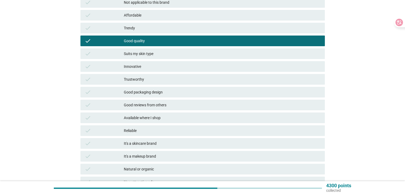
click at [146, 52] on div "Suits my skin type" at bounding box center [222, 53] width 197 height 6
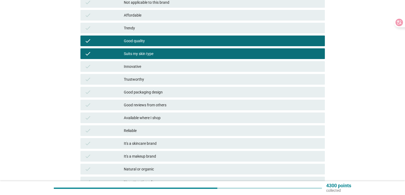
click at [137, 79] on div "Trustworthy" at bounding box center [222, 79] width 197 height 6
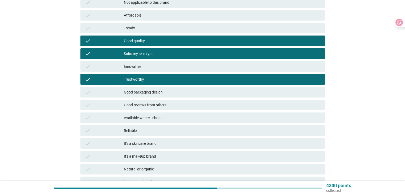
click at [148, 122] on div "check Available where I shop" at bounding box center [202, 117] width 245 height 11
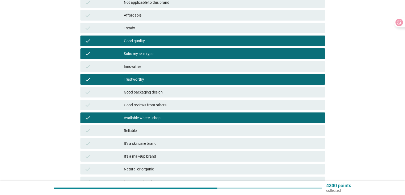
click at [147, 131] on div "Reliable" at bounding box center [222, 130] width 197 height 6
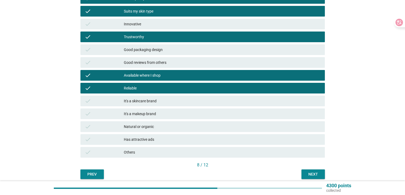
scroll to position [144, 0]
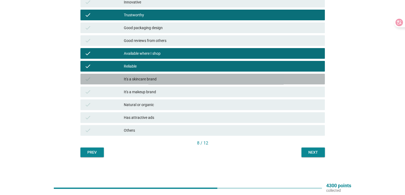
click at [145, 80] on div "It's a skincare brand" at bounding box center [222, 79] width 197 height 6
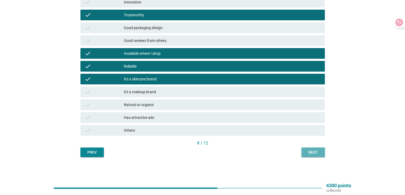
click at [314, 152] on div "Next" at bounding box center [313, 152] width 15 height 6
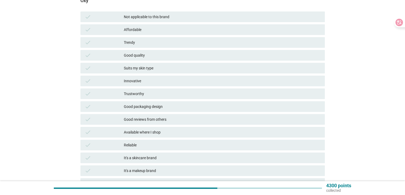
scroll to position [80, 0]
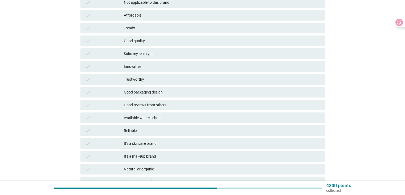
click at [171, 142] on div "It's a skincare brand" at bounding box center [222, 143] width 197 height 6
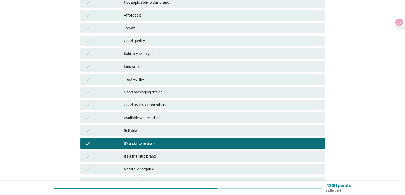
click at [168, 130] on div "Reliable" at bounding box center [222, 130] width 197 height 6
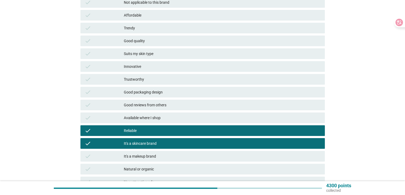
click at [166, 18] on div "Affordable" at bounding box center [222, 15] width 197 height 6
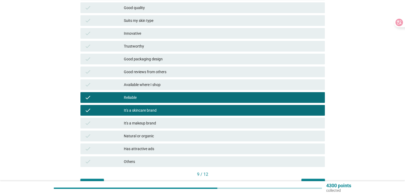
scroll to position [144, 0]
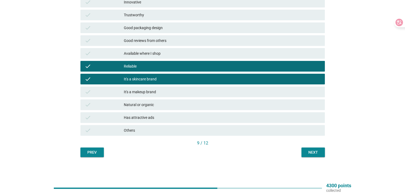
click at [312, 154] on div "Next" at bounding box center [313, 152] width 15 height 6
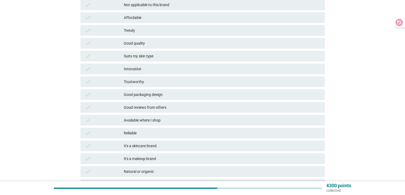
scroll to position [80, 0]
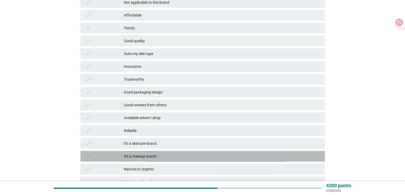
click at [146, 156] on div "It's a makeup brand" at bounding box center [222, 156] width 197 height 6
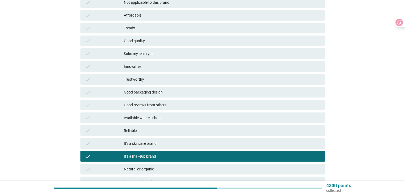
click at [153, 142] on div "It's a skincare brand" at bounding box center [222, 143] width 197 height 6
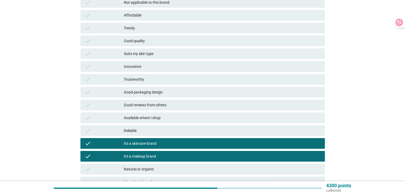
click at [147, 17] on div "Affordable" at bounding box center [222, 15] width 197 height 6
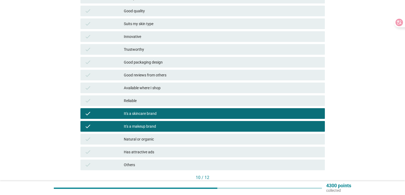
scroll to position [144, 0]
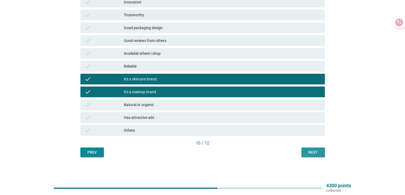
click at [315, 151] on div "Next" at bounding box center [313, 152] width 15 height 6
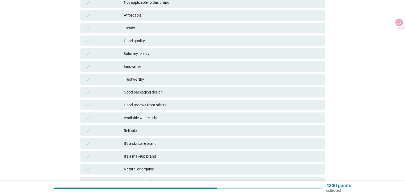
scroll to position [0, 0]
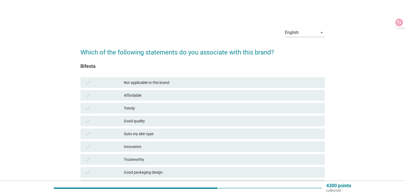
click at [142, 91] on div "check Affordable" at bounding box center [202, 95] width 245 height 11
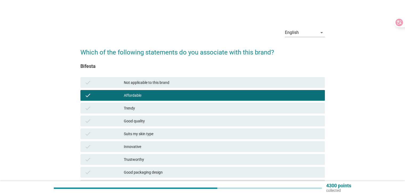
click at [134, 116] on div "check Good quality" at bounding box center [202, 120] width 245 height 11
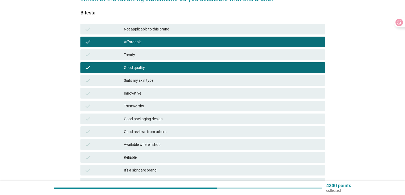
click at [146, 78] on div "Suits my skin type" at bounding box center [222, 80] width 197 height 6
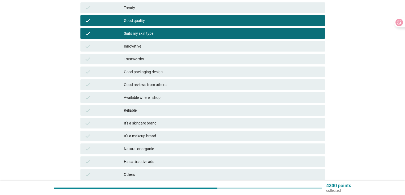
scroll to position [133, 0]
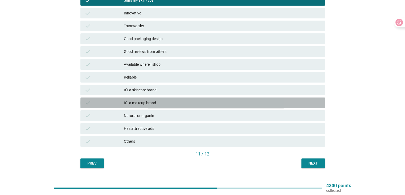
click at [140, 102] on div "It's a makeup brand" at bounding box center [222, 102] width 197 height 6
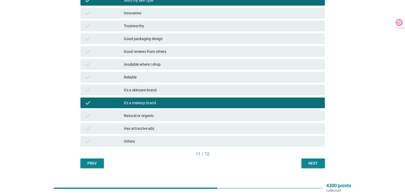
click at [316, 164] on div "Next" at bounding box center [313, 163] width 15 height 6
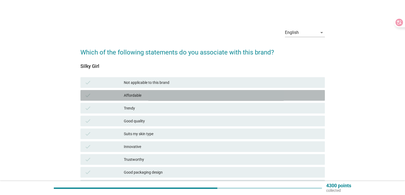
click at [139, 91] on div "check Affordable" at bounding box center [202, 95] width 245 height 11
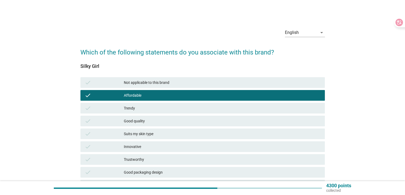
click at [140, 110] on div "Trendy" at bounding box center [222, 108] width 197 height 6
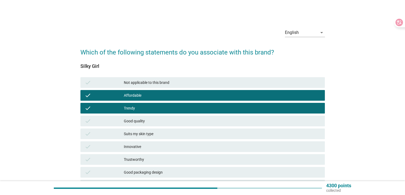
click at [138, 131] on div "Suits my skin type" at bounding box center [222, 133] width 197 height 6
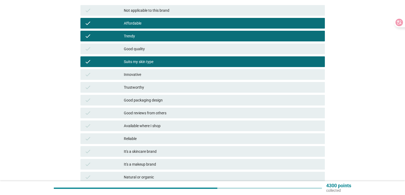
scroll to position [133, 0]
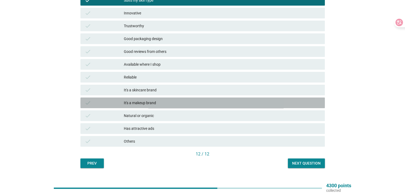
click at [148, 102] on div "It's a makeup brand" at bounding box center [222, 102] width 197 height 6
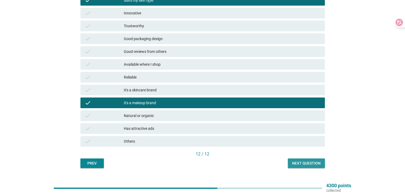
click at [309, 166] on button "Next question" at bounding box center [306, 163] width 37 height 10
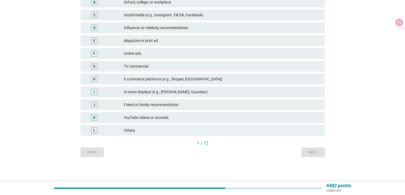
scroll to position [0, 0]
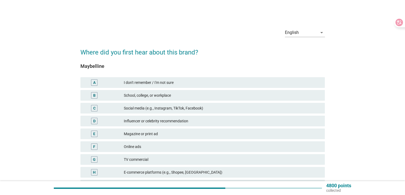
click at [148, 109] on div "Social media (e.g., Instagram, TikTok, Facebook)" at bounding box center [222, 108] width 197 height 6
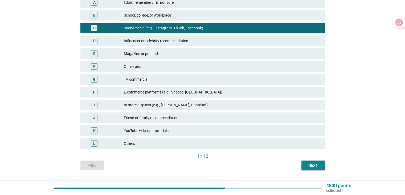
scroll to position [93, 0]
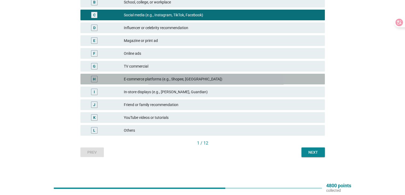
click at [189, 78] on div "E-commerce platforms (e.g., Shopee, [GEOGRAPHIC_DATA])" at bounding box center [222, 79] width 197 height 6
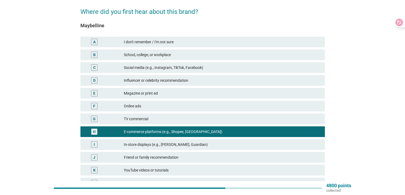
scroll to position [40, 0]
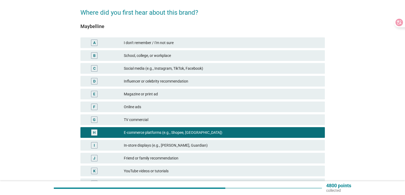
click at [139, 71] on div "C Social media (e.g., Instagram, TikTok, Facebook)" at bounding box center [202, 68] width 245 height 11
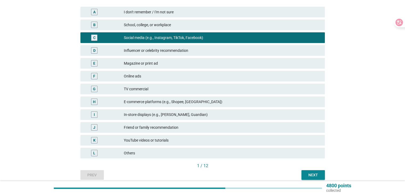
scroll to position [93, 0]
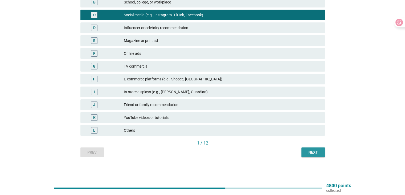
click at [305, 154] on button "Next" at bounding box center [313, 152] width 23 height 10
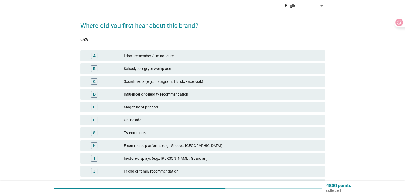
click at [163, 135] on div "TV commercial" at bounding box center [222, 132] width 197 height 6
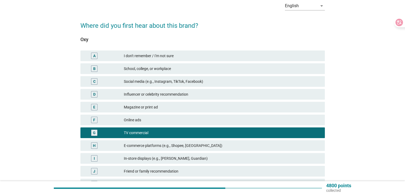
scroll to position [93, 0]
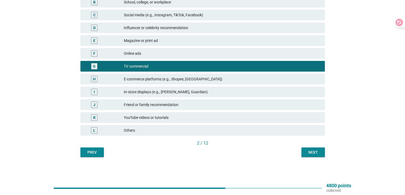
click at [312, 155] on button "Next" at bounding box center [313, 152] width 23 height 10
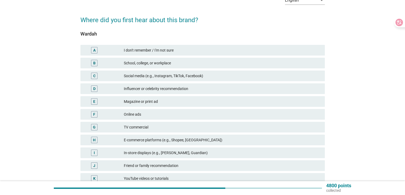
scroll to position [80, 0]
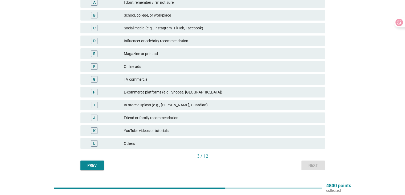
click at [164, 103] on div "In-store displays (e.g., [PERSON_NAME], Guardian)" at bounding box center [222, 105] width 197 height 6
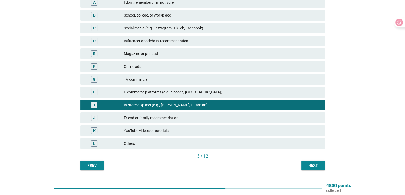
click at [219, 93] on div "E-commerce platforms (e.g., Shopee, [GEOGRAPHIC_DATA])" at bounding box center [222, 92] width 197 height 6
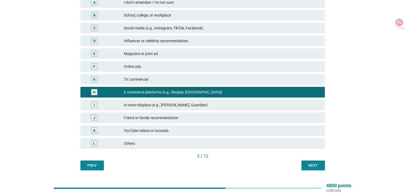
click at [313, 169] on button "Next" at bounding box center [313, 165] width 23 height 10
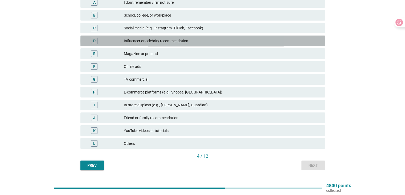
click at [136, 43] on div "Influencer or celebrity recommendation" at bounding box center [222, 41] width 197 height 6
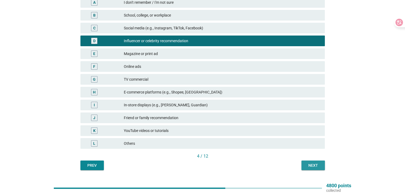
click at [315, 168] on button "Next" at bounding box center [313, 165] width 23 height 10
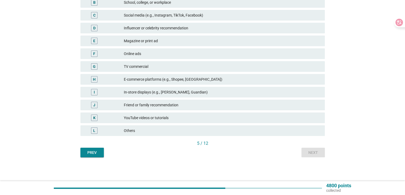
scroll to position [93, 0]
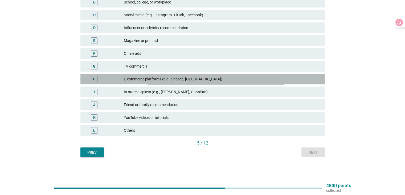
click at [135, 78] on div "E-commerce platforms (e.g., Shopee, [GEOGRAPHIC_DATA])" at bounding box center [222, 79] width 197 height 6
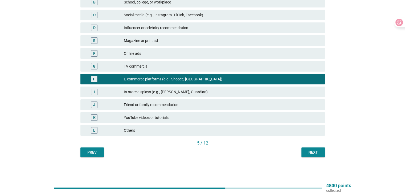
click at [166, 19] on div "C Social media (e.g., Instagram, TikTok, Facebook)" at bounding box center [202, 15] width 245 height 11
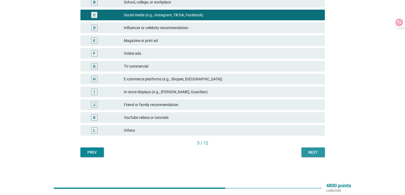
click at [316, 151] on div "Next" at bounding box center [313, 152] width 15 height 6
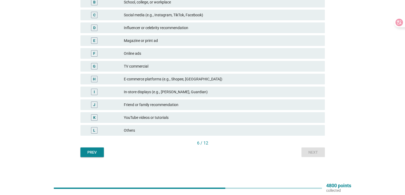
click at [189, 76] on div "E-commerce platforms (e.g., Shopee, [GEOGRAPHIC_DATA])" at bounding box center [222, 79] width 197 height 6
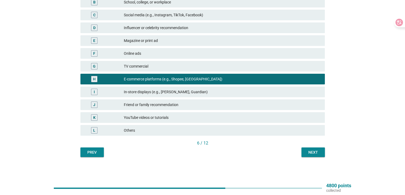
click at [310, 147] on button "Next" at bounding box center [313, 152] width 23 height 10
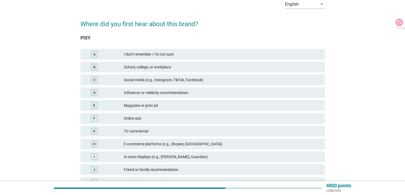
scroll to position [80, 0]
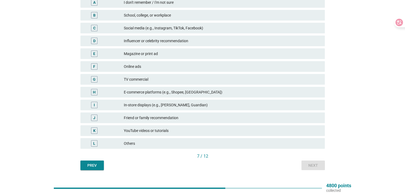
click at [215, 91] on div "E-commerce platforms (e.g., Shopee, [GEOGRAPHIC_DATA])" at bounding box center [222, 92] width 197 height 6
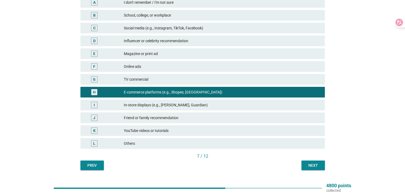
click at [274, 105] on div "In-store displays (e.g., [PERSON_NAME], Guardian)" at bounding box center [222, 105] width 197 height 6
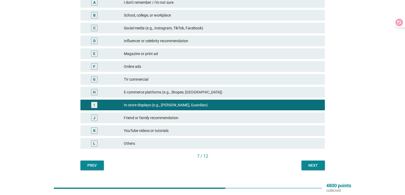
click at [318, 164] on div "Next" at bounding box center [313, 165] width 15 height 6
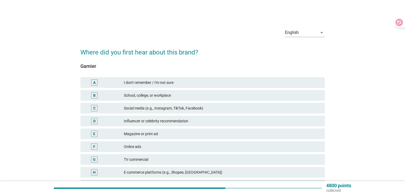
scroll to position [93, 0]
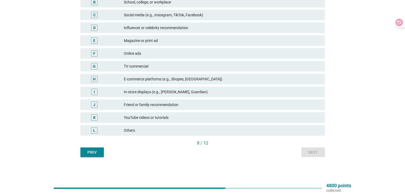
click at [157, 40] on div "Magazine or print ad" at bounding box center [222, 40] width 197 height 6
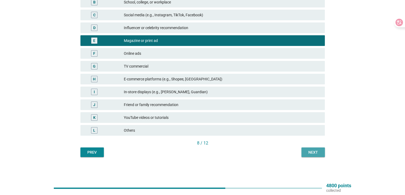
click at [312, 154] on div "Next" at bounding box center [313, 152] width 15 height 6
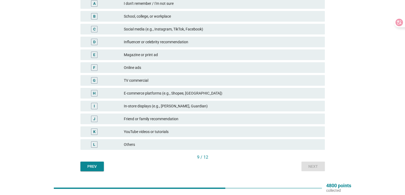
scroll to position [80, 0]
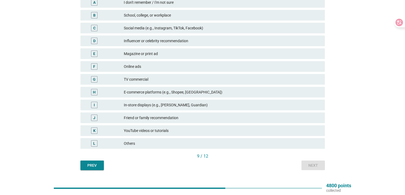
click at [208, 91] on div "E-commerce platforms (e.g., Shopee, [GEOGRAPHIC_DATA])" at bounding box center [222, 92] width 197 height 6
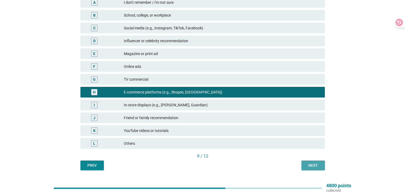
click at [313, 165] on div "Next" at bounding box center [313, 165] width 15 height 6
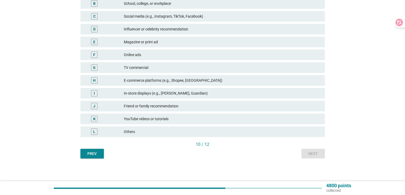
scroll to position [93, 0]
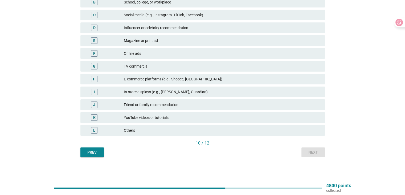
click at [192, 17] on div "Social media (e.g., Instagram, TikTok, Facebook)" at bounding box center [222, 15] width 197 height 6
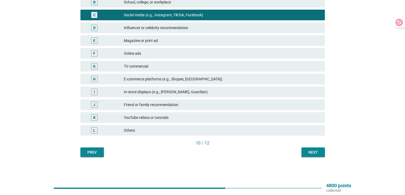
click at [319, 158] on div "English arrow_drop_down Where did you first hear about this brand? Bifesta A I …" at bounding box center [202, 44] width 253 height 234
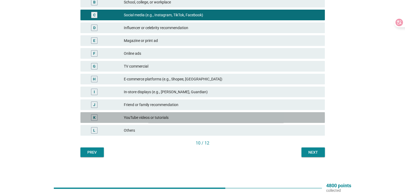
click at [292, 119] on div "YouTube videos or tutorials" at bounding box center [222, 117] width 197 height 6
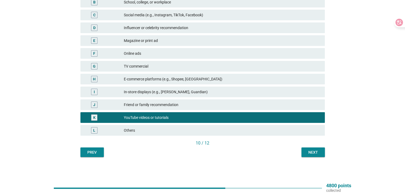
click at [312, 159] on div "English arrow_drop_down Where did you first hear about this brand? Bifesta A I …" at bounding box center [202, 44] width 253 height 234
click at [312, 152] on div "Next" at bounding box center [313, 152] width 15 height 6
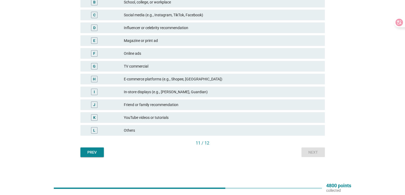
click at [177, 82] on div "H E-commerce platforms (e.g., Shopee, [GEOGRAPHIC_DATA])" at bounding box center [202, 79] width 245 height 11
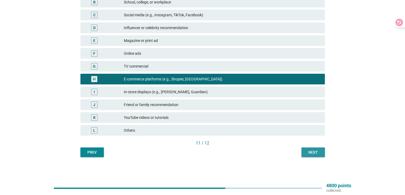
click at [312, 150] on div "Next" at bounding box center [313, 152] width 15 height 6
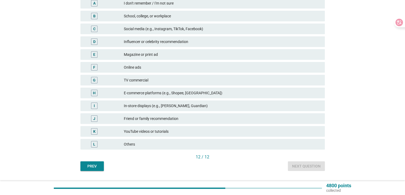
scroll to position [80, 0]
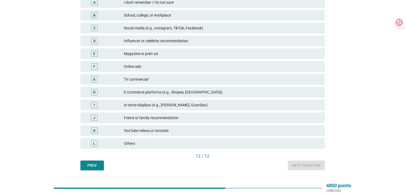
click at [163, 130] on div "YouTube videos or tutorials" at bounding box center [222, 130] width 197 height 6
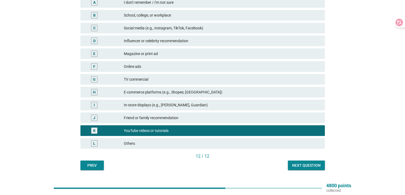
click at [292, 165] on button "Next question" at bounding box center [306, 165] width 37 height 10
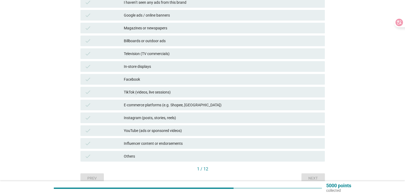
click at [209, 100] on div "check E-commerce platforms (e.g. Shopee, [GEOGRAPHIC_DATA])" at bounding box center [202, 104] width 245 height 11
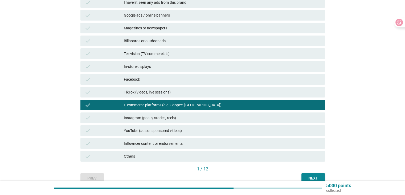
click at [310, 180] on div "Next" at bounding box center [313, 178] width 15 height 6
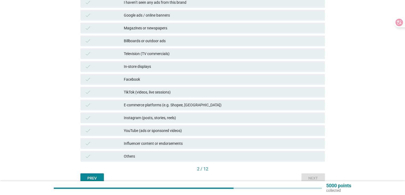
click at [227, 105] on div "E-commerce platforms (e.g. Shopee, [GEOGRAPHIC_DATA])" at bounding box center [222, 105] width 197 height 6
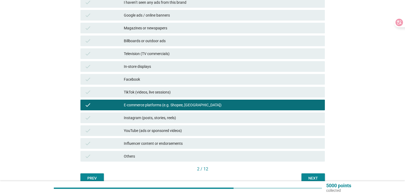
click at [207, 79] on div "Facebook" at bounding box center [222, 79] width 197 height 6
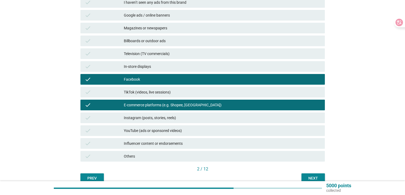
click at [214, 64] on div "In-store displays" at bounding box center [222, 66] width 197 height 6
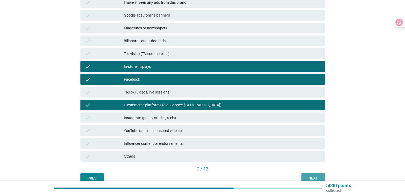
click at [308, 175] on div "Next" at bounding box center [313, 178] width 15 height 6
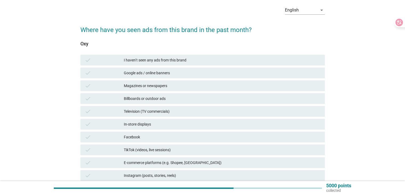
scroll to position [106, 0]
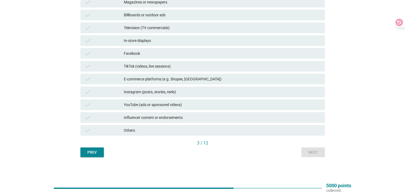
click at [165, 29] on div "Television (TV commercials)" at bounding box center [222, 28] width 197 height 6
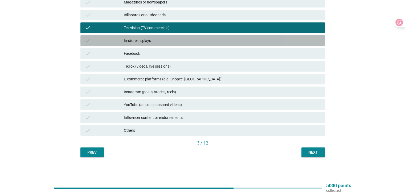
click at [160, 41] on div "In-store displays" at bounding box center [222, 40] width 197 height 6
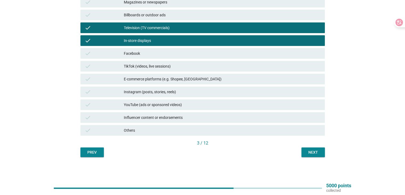
click at [175, 26] on div "Television (TV commercials)" at bounding box center [222, 28] width 197 height 6
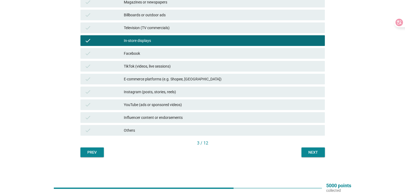
click at [322, 152] on button "Next" at bounding box center [313, 152] width 23 height 10
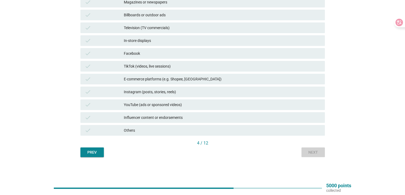
scroll to position [0, 0]
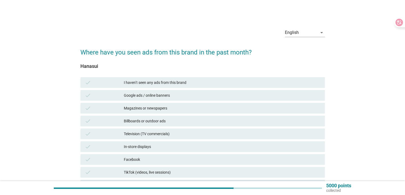
click at [192, 136] on div "Television (TV commercials)" at bounding box center [222, 133] width 197 height 6
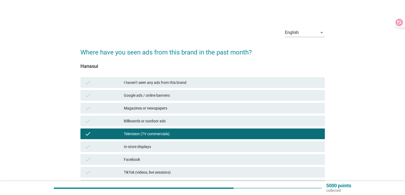
click at [192, 136] on div "Television (TV commercials)" at bounding box center [222, 133] width 197 height 6
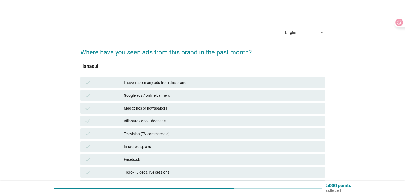
click at [184, 152] on div "check In-store displays" at bounding box center [202, 146] width 247 height 13
click at [199, 148] on div "In-store displays" at bounding box center [222, 146] width 197 height 6
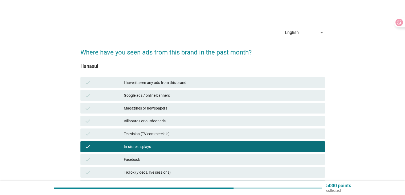
scroll to position [106, 0]
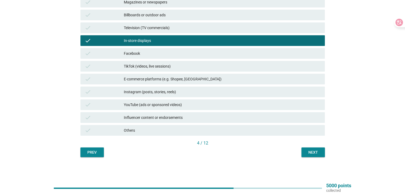
click at [320, 154] on div "Next" at bounding box center [313, 152] width 15 height 6
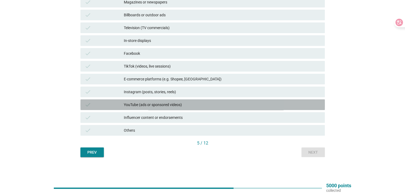
click at [159, 103] on div "YouTube (ads or sponsored videos)" at bounding box center [222, 104] width 197 height 6
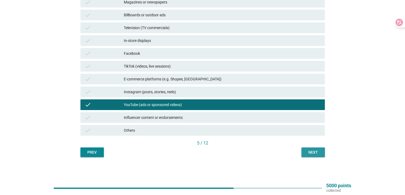
click at [313, 152] on div "Next" at bounding box center [313, 152] width 15 height 6
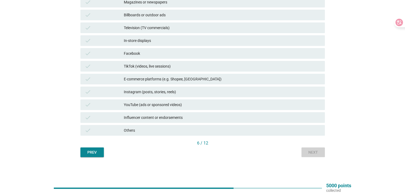
scroll to position [0, 0]
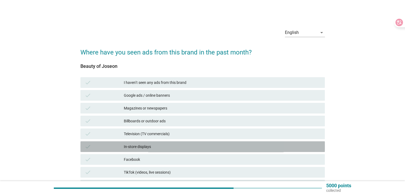
click at [158, 144] on div "In-store displays" at bounding box center [222, 146] width 197 height 6
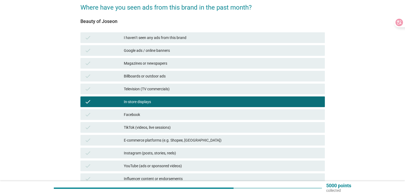
scroll to position [106, 0]
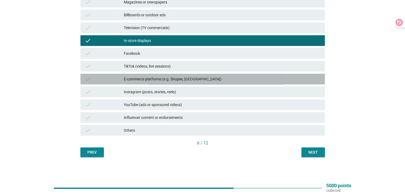
click at [183, 78] on div "E-commerce platforms (e.g. Shopee, [GEOGRAPHIC_DATA])" at bounding box center [222, 79] width 197 height 6
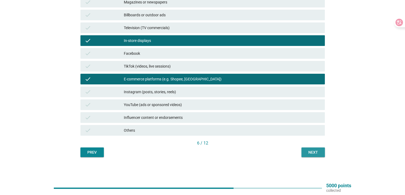
click at [305, 150] on button "Next" at bounding box center [313, 152] width 23 height 10
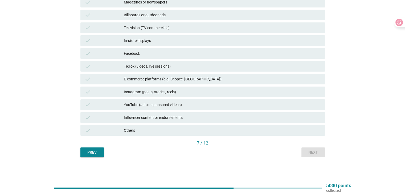
click at [169, 51] on div "Facebook" at bounding box center [222, 53] width 197 height 6
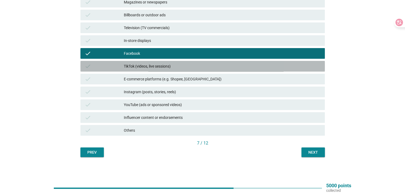
click at [168, 63] on div "TikTok (videos, live sessions)" at bounding box center [222, 66] width 197 height 6
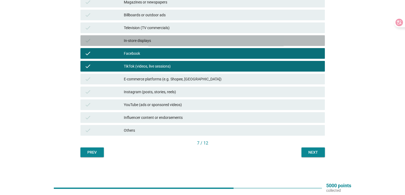
click at [172, 37] on div "check In-store displays" at bounding box center [202, 40] width 245 height 11
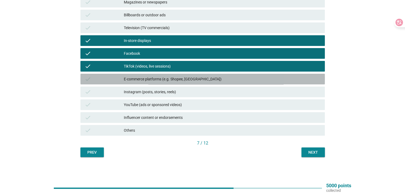
click at [176, 78] on div "E-commerce platforms (e.g. Shopee, [GEOGRAPHIC_DATA])" at bounding box center [222, 79] width 197 height 6
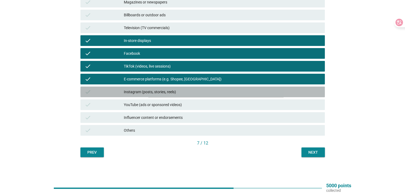
click at [174, 93] on div "Instagram (posts, stories, reels)" at bounding box center [222, 91] width 197 height 6
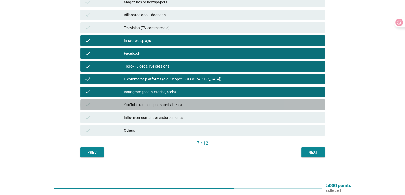
click at [182, 106] on div "YouTube (ads or sponsored videos)" at bounding box center [222, 104] width 197 height 6
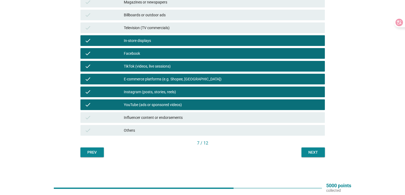
click at [313, 152] on div "Next" at bounding box center [313, 152] width 15 height 6
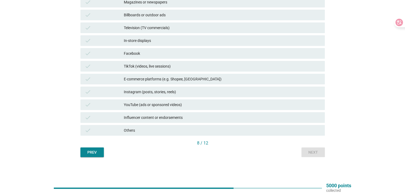
click at [208, 77] on div "E-commerce platforms (e.g. Shopee, [GEOGRAPHIC_DATA])" at bounding box center [222, 79] width 197 height 6
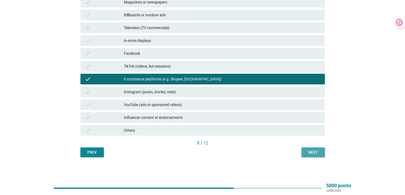
click at [314, 156] on button "Next" at bounding box center [313, 152] width 23 height 10
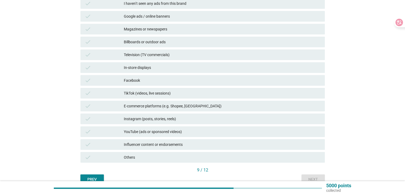
scroll to position [80, 0]
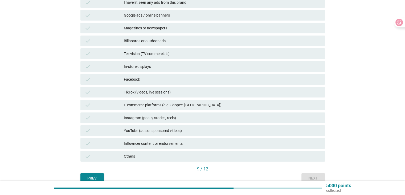
click at [174, 106] on div "E-commerce platforms (e.g. Shopee, [GEOGRAPHIC_DATA])" at bounding box center [222, 105] width 197 height 6
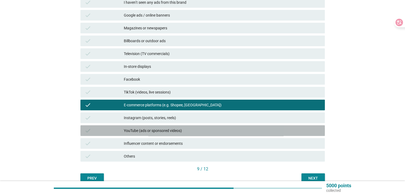
click at [167, 131] on div "YouTube (ads or sponsored videos)" at bounding box center [222, 130] width 197 height 6
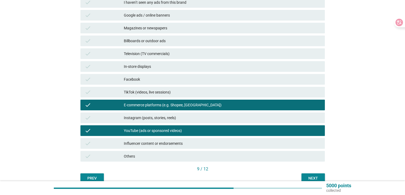
click at [151, 18] on div "Google ads / online banners" at bounding box center [222, 15] width 197 height 6
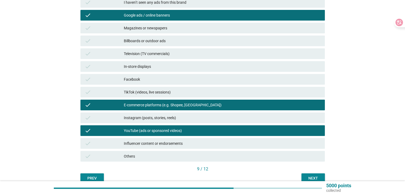
click at [183, 69] on div "In-store displays" at bounding box center [222, 66] width 197 height 6
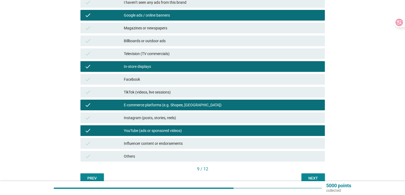
click at [318, 173] on button "Next" at bounding box center [313, 178] width 23 height 10
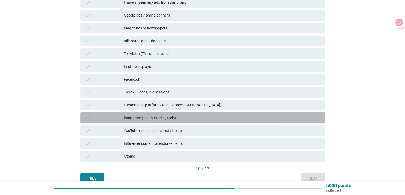
click at [144, 118] on div "Instagram (posts, stories, reels)" at bounding box center [222, 117] width 197 height 6
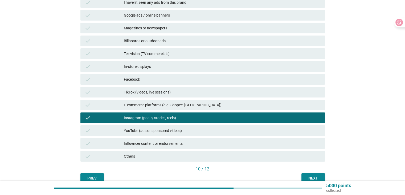
click at [152, 104] on div "E-commerce platforms (e.g. Shopee, [GEOGRAPHIC_DATA])" at bounding box center [222, 105] width 197 height 6
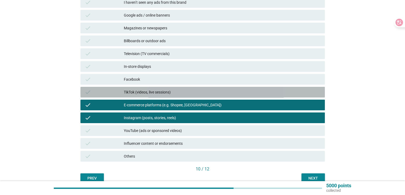
click at [153, 94] on div "TikTok (videos, live sessions)" at bounding box center [222, 92] width 197 height 6
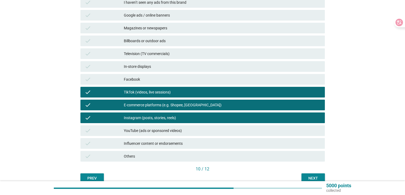
click at [134, 65] on div "In-store displays" at bounding box center [222, 66] width 197 height 6
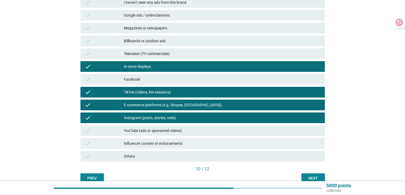
click at [314, 175] on div "Next" at bounding box center [313, 178] width 15 height 6
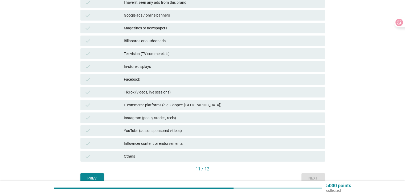
click at [148, 117] on div "Instagram (posts, stories, reels)" at bounding box center [222, 117] width 197 height 6
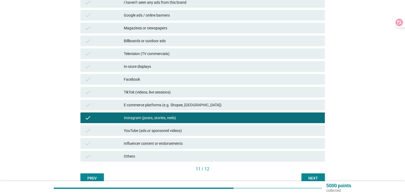
click at [150, 104] on div "E-commerce platforms (e.g. Shopee, [GEOGRAPHIC_DATA])" at bounding box center [222, 105] width 197 height 6
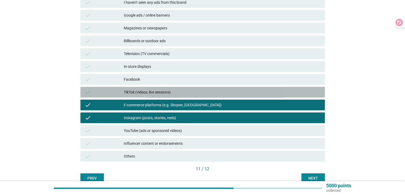
click at [153, 91] on div "TikTok (videos, live sessions)" at bounding box center [222, 92] width 197 height 6
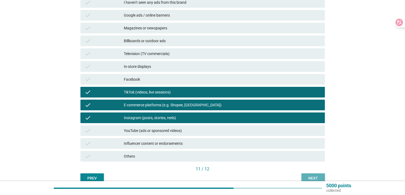
click at [306, 176] on div "Next" at bounding box center [313, 178] width 15 height 6
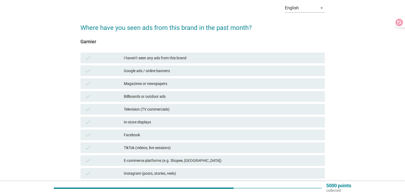
scroll to position [53, 0]
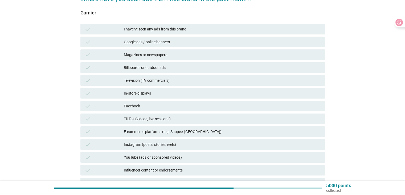
click at [158, 94] on div "In-store displays" at bounding box center [222, 93] width 197 height 6
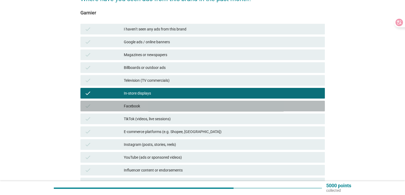
click at [155, 106] on div "Facebook" at bounding box center [222, 106] width 197 height 6
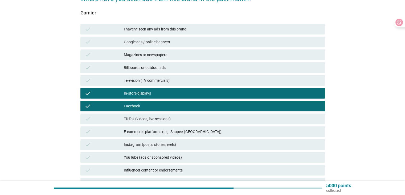
click at [155, 114] on div "check TikTok (videos, live sessions)" at bounding box center [202, 118] width 247 height 13
click at [154, 120] on div "TikTok (videos, live sessions)" at bounding box center [222, 118] width 197 height 6
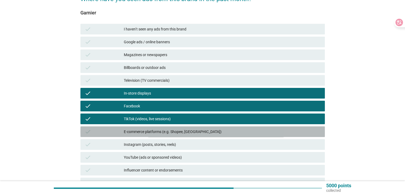
click at [157, 128] on div "check E-commerce platforms (e.g. Shopee, [GEOGRAPHIC_DATA])" at bounding box center [202, 131] width 245 height 11
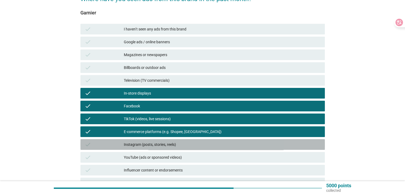
click at [167, 142] on div "Instagram (posts, stories, reels)" at bounding box center [222, 144] width 197 height 6
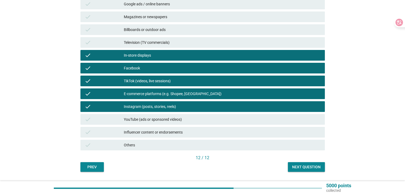
scroll to position [106, 0]
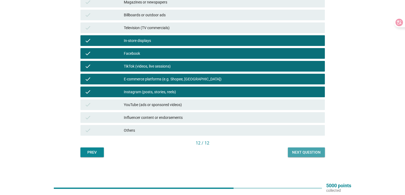
click at [305, 150] on div "Next question" at bounding box center [306, 152] width 29 height 6
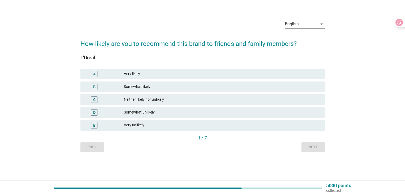
scroll to position [0, 0]
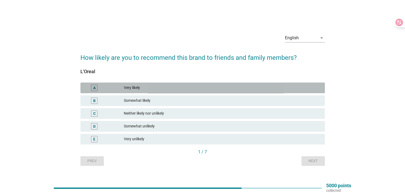
click at [152, 86] on div "Very likely" at bounding box center [222, 87] width 197 height 6
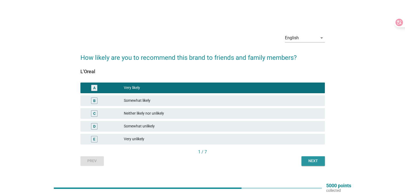
click at [317, 162] on div "Next" at bounding box center [313, 161] width 15 height 6
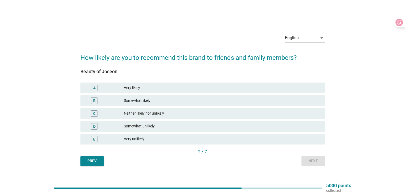
click at [164, 87] on div "Very likely" at bounding box center [222, 87] width 197 height 6
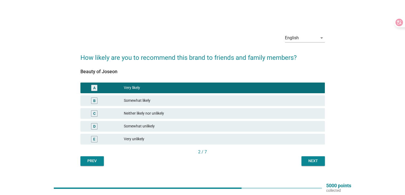
click at [316, 159] on div "Next" at bounding box center [313, 161] width 15 height 6
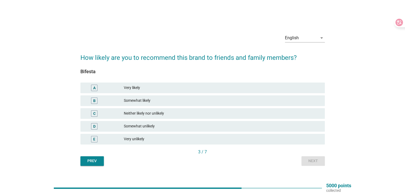
click at [171, 87] on div "Very likely" at bounding box center [222, 87] width 197 height 6
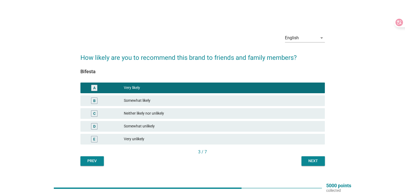
click at [306, 155] on div "3 / 7" at bounding box center [202, 151] width 245 height 7
click at [307, 158] on div "Next" at bounding box center [313, 161] width 15 height 6
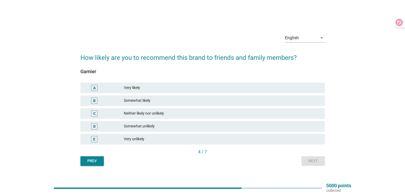
click at [138, 89] on div "Very likely" at bounding box center [222, 87] width 197 height 6
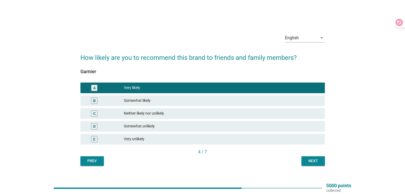
click at [325, 160] on div "English arrow_drop_down How likely are you to recommend this brand to friends a…" at bounding box center [202, 97] width 253 height 145
click at [320, 161] on div "Next" at bounding box center [313, 161] width 15 height 6
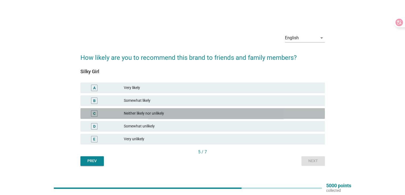
click at [206, 111] on div "Neither likely nor unlikely" at bounding box center [222, 113] width 197 height 6
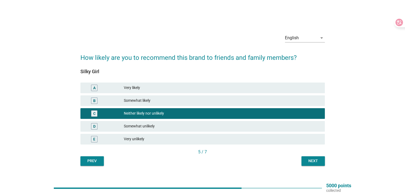
click at [317, 161] on div "Next" at bounding box center [313, 161] width 15 height 6
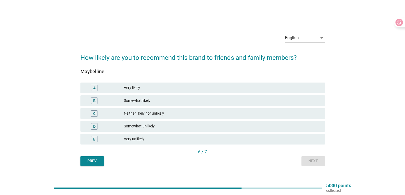
click at [167, 98] on div "Somewhat likely" at bounding box center [222, 100] width 197 height 6
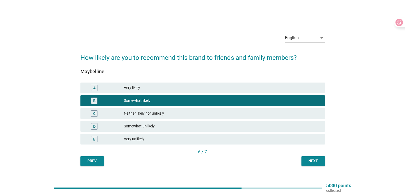
click at [317, 161] on div "Next" at bounding box center [313, 161] width 15 height 6
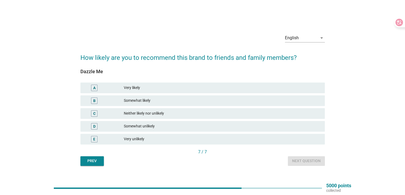
click at [211, 113] on div "Neither likely nor unlikely" at bounding box center [222, 113] width 197 height 6
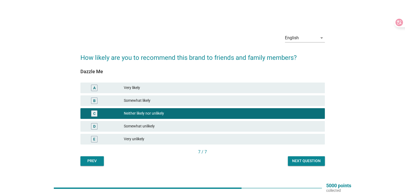
click at [319, 163] on button "Next question" at bounding box center [306, 161] width 37 height 10
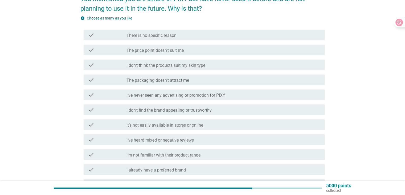
scroll to position [80, 0]
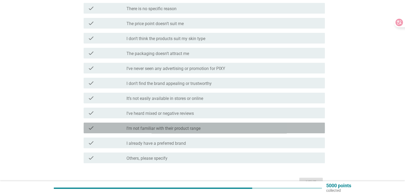
click at [159, 131] on div "check check_box_outline_blank I’m not familiar with their product range" at bounding box center [204, 127] width 241 height 11
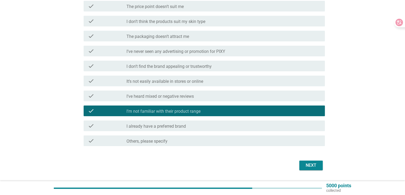
scroll to position [112, 0]
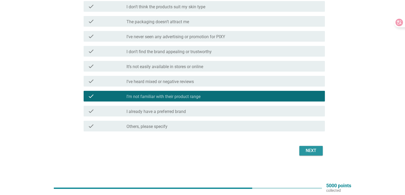
click at [306, 149] on div "Next" at bounding box center [311, 150] width 15 height 6
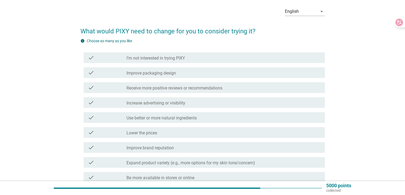
scroll to position [53, 0]
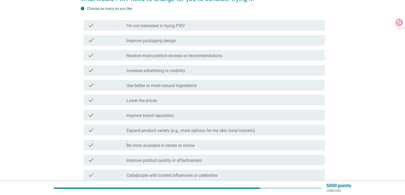
click at [172, 58] on label "Receive more positive reviews or recommendations" at bounding box center [175, 55] width 96 height 5
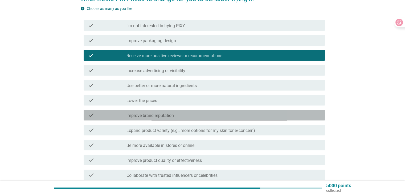
click at [169, 113] on label "Improve brand reputation" at bounding box center [150, 115] width 47 height 5
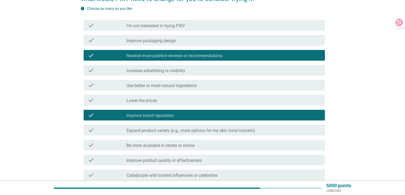
click at [165, 129] on label "Expand product variety (e.g., more options for my skin tone/concern)" at bounding box center [191, 130] width 129 height 5
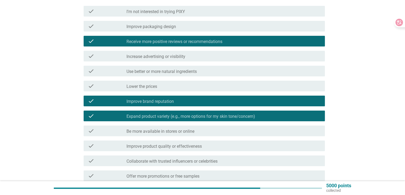
scroll to position [80, 0]
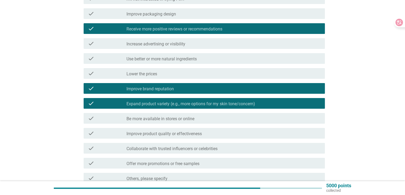
click at [167, 118] on label "Be more available in stores or online" at bounding box center [161, 118] width 68 height 5
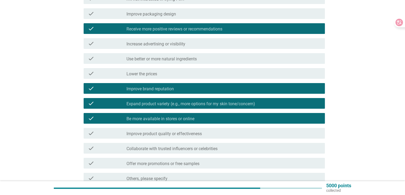
scroll to position [107, 0]
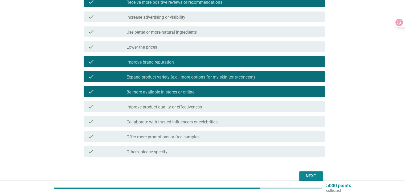
click at [175, 139] on div "check check_box_outline_blank Offer more promotions or free samples" at bounding box center [204, 136] width 241 height 11
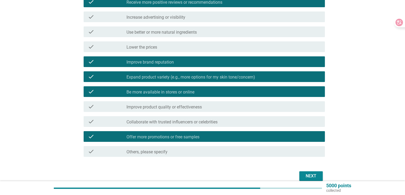
click at [300, 171] on div "Next" at bounding box center [202, 175] width 245 height 13
click at [300, 171] on button "Next" at bounding box center [311, 176] width 23 height 10
